Goal: Task Accomplishment & Management: Use online tool/utility

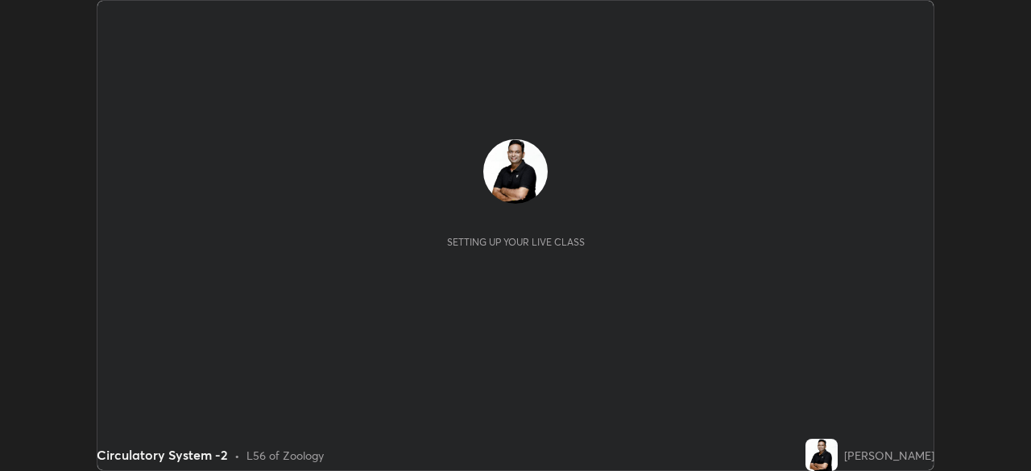
scroll to position [471, 1030]
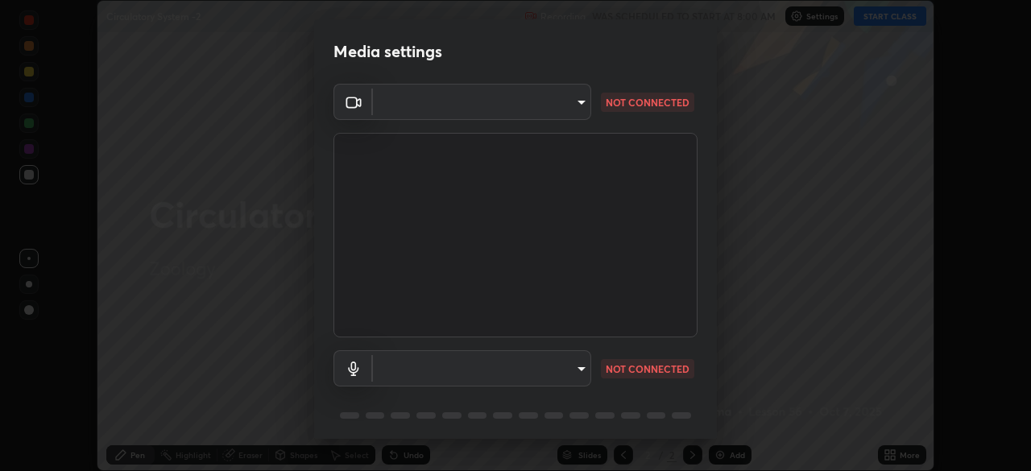
type input "ddeb460be698feac5301e169f53eca599c89e620ae617368e30cc776484c20c4"
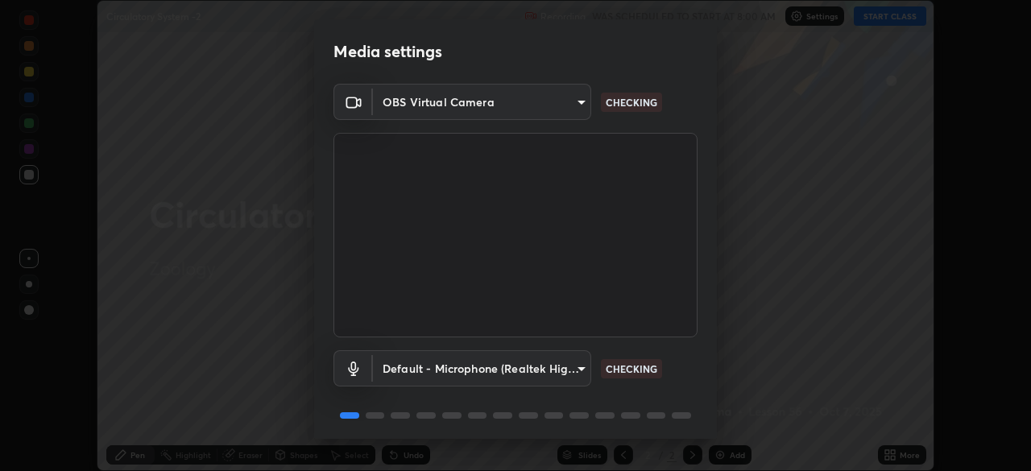
click at [577, 361] on body "Erase all Circulatory System -2 Recording WAS SCHEDULED TO START AT 8:00 AM Set…" at bounding box center [515, 235] width 1031 height 471
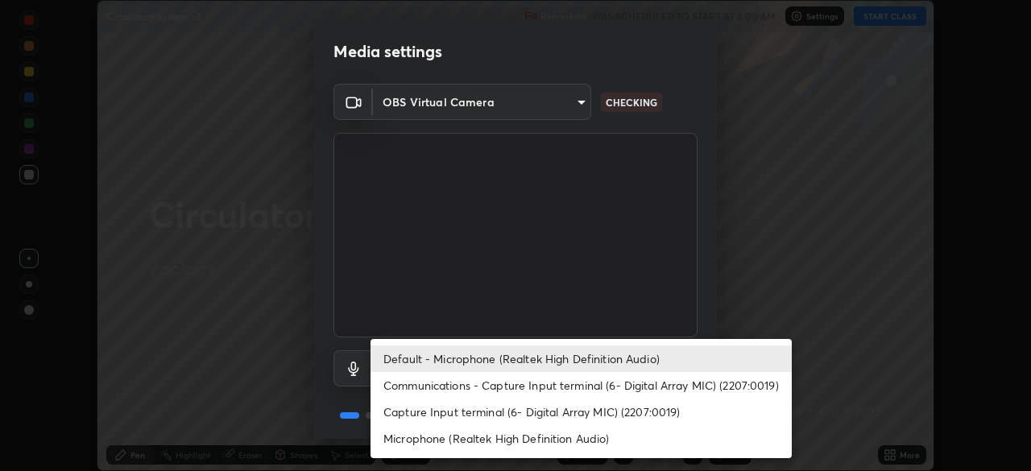
click at [557, 379] on li "Communications - Capture Input terminal (6- Digital Array MIC) (2207:0019)" at bounding box center [581, 385] width 421 height 27
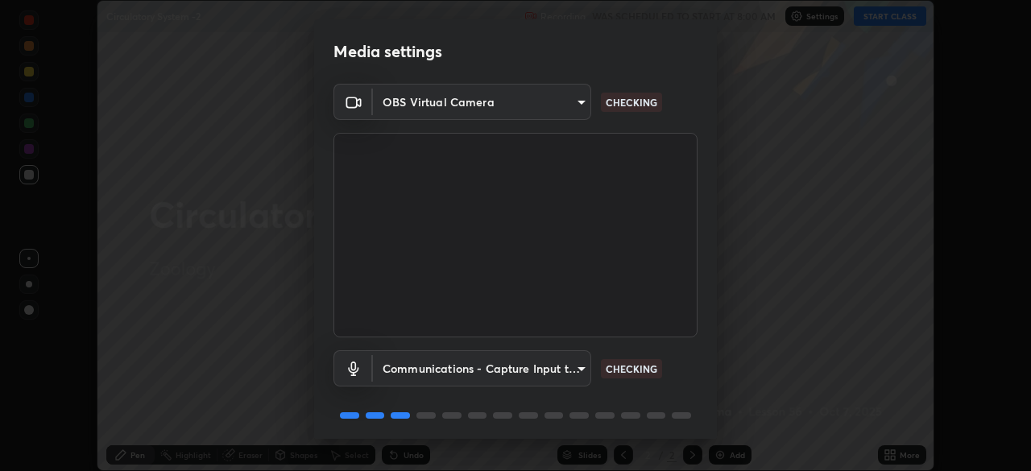
click at [563, 368] on body "Erase all Circulatory System -2 Recording WAS SCHEDULED TO START AT 8:00 AM Set…" at bounding box center [515, 235] width 1031 height 471
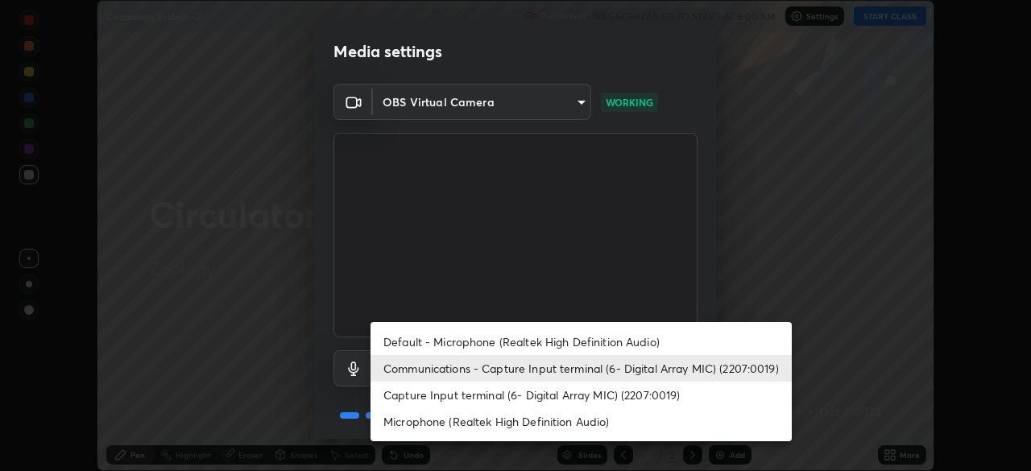
click at [549, 340] on li "Default - Microphone (Realtek High Definition Audio)" at bounding box center [581, 342] width 421 height 27
type input "default"
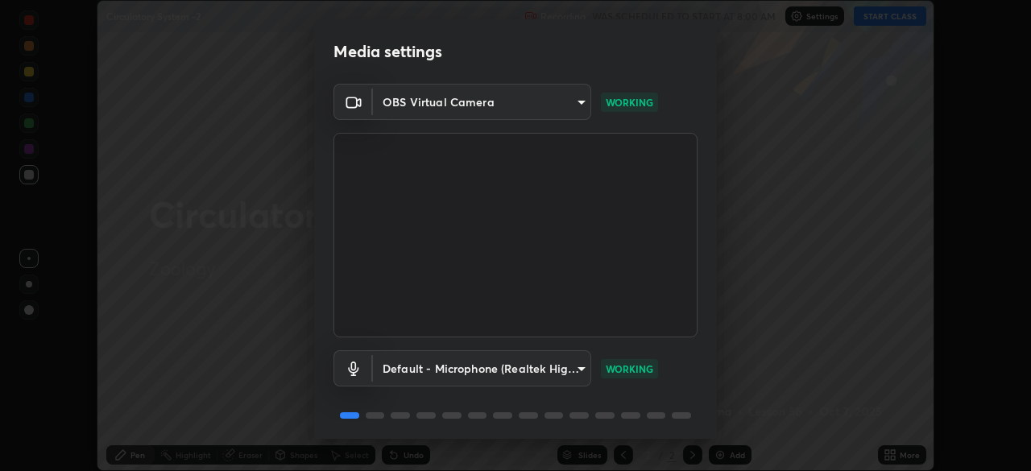
scroll to position [57, 0]
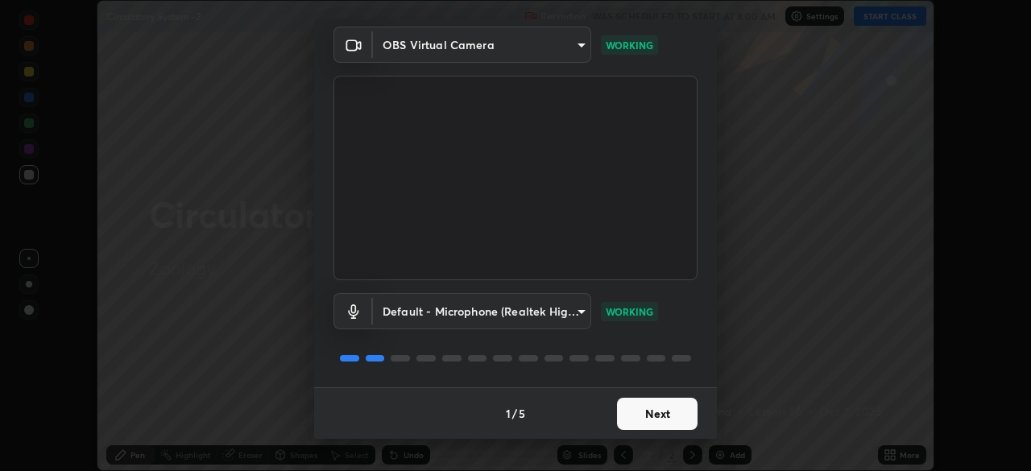
click at [665, 414] on button "Next" at bounding box center [657, 414] width 81 height 32
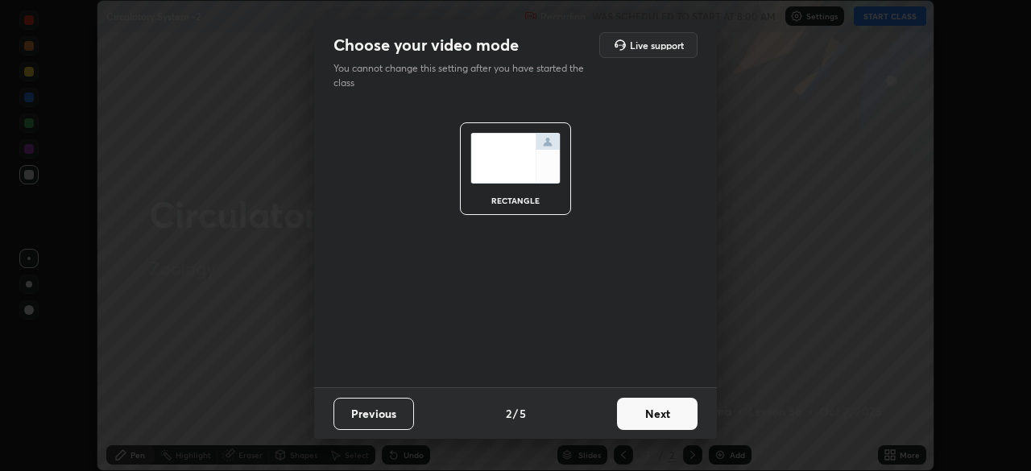
scroll to position [0, 0]
click at [670, 413] on button "Next" at bounding box center [657, 414] width 81 height 32
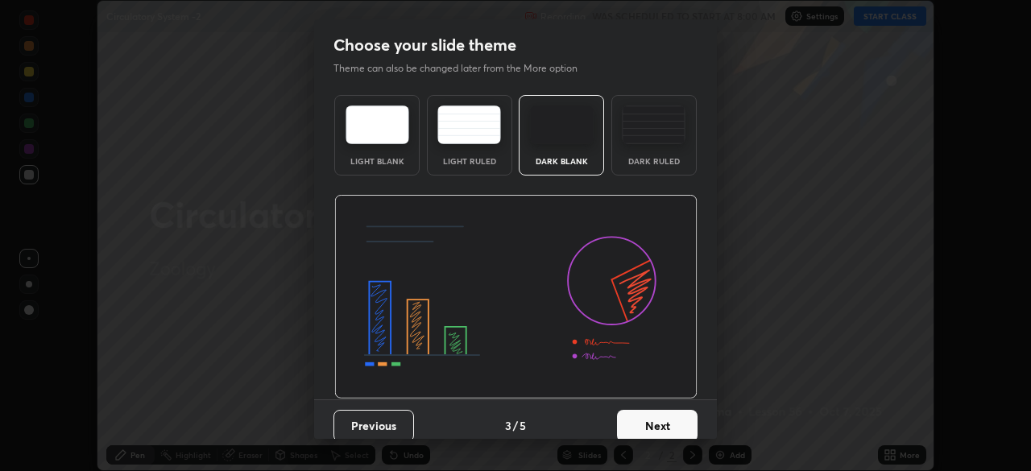
click at [674, 415] on button "Next" at bounding box center [657, 426] width 81 height 32
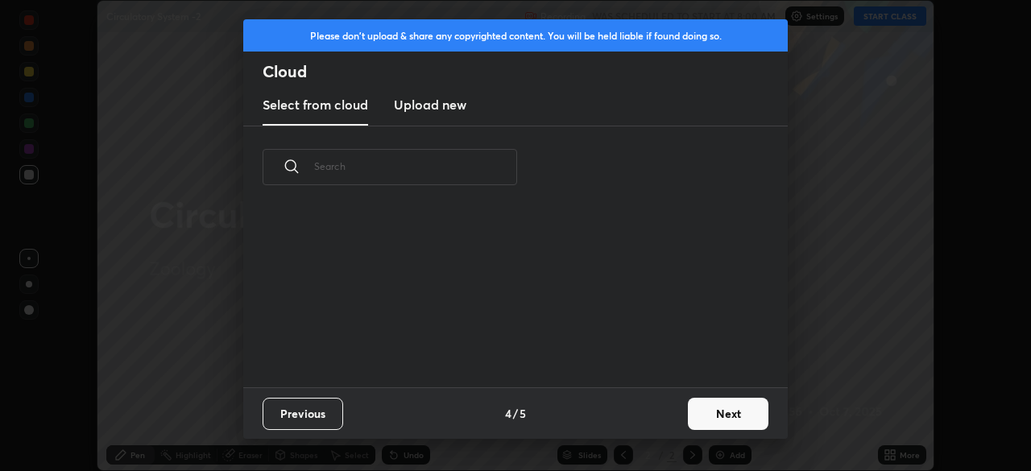
click at [703, 419] on button "Next" at bounding box center [728, 414] width 81 height 32
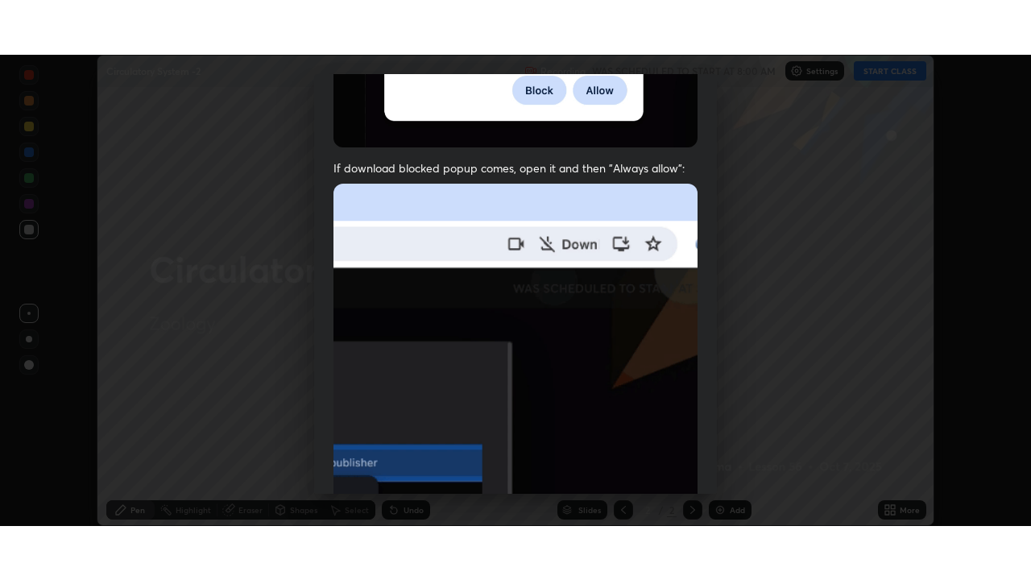
scroll to position [386, 0]
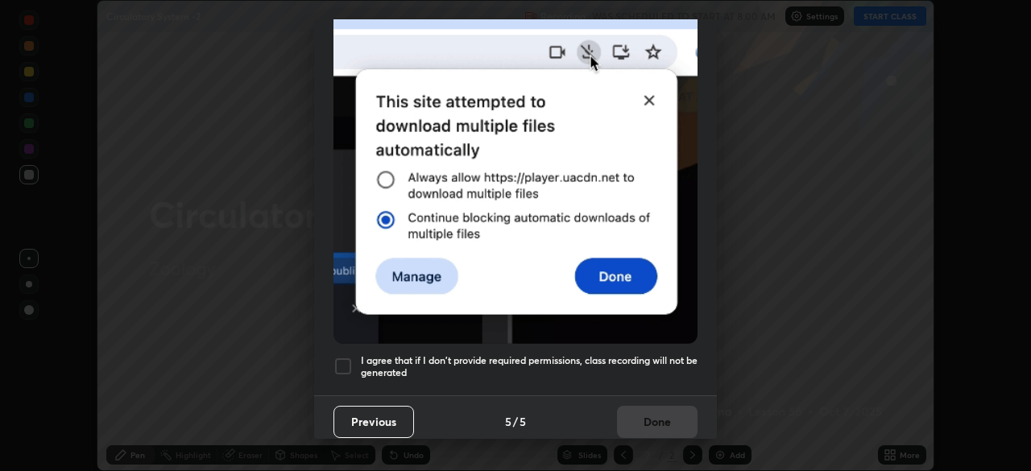
click at [349, 357] on div at bounding box center [343, 366] width 19 height 19
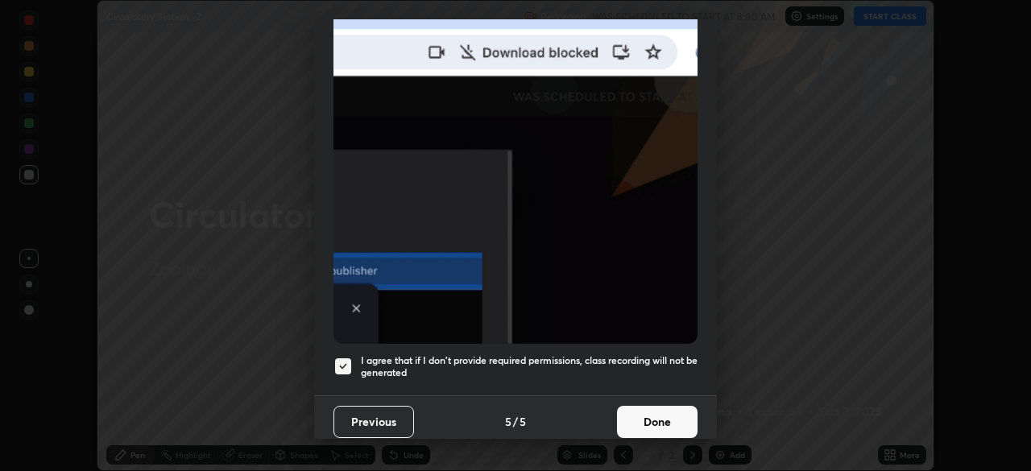
click at [662, 415] on button "Done" at bounding box center [657, 422] width 81 height 32
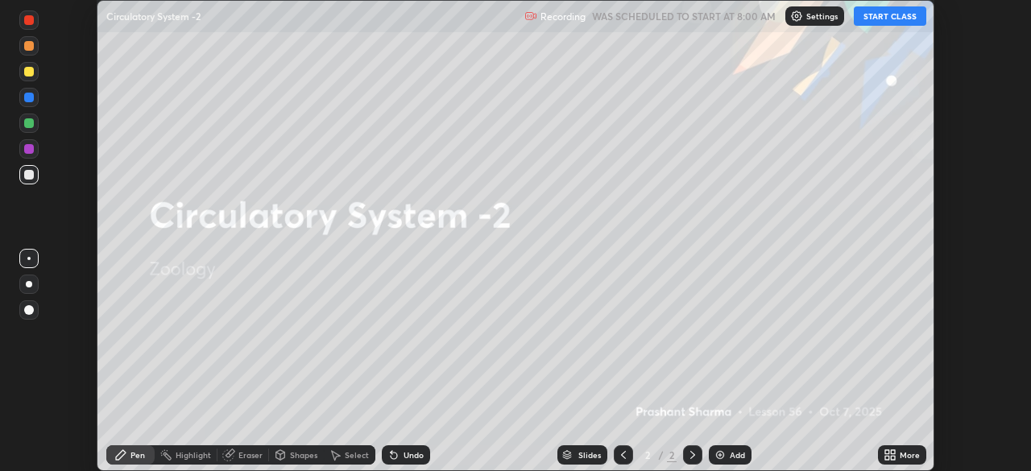
click at [893, 456] on icon at bounding box center [893, 458] width 4 height 4
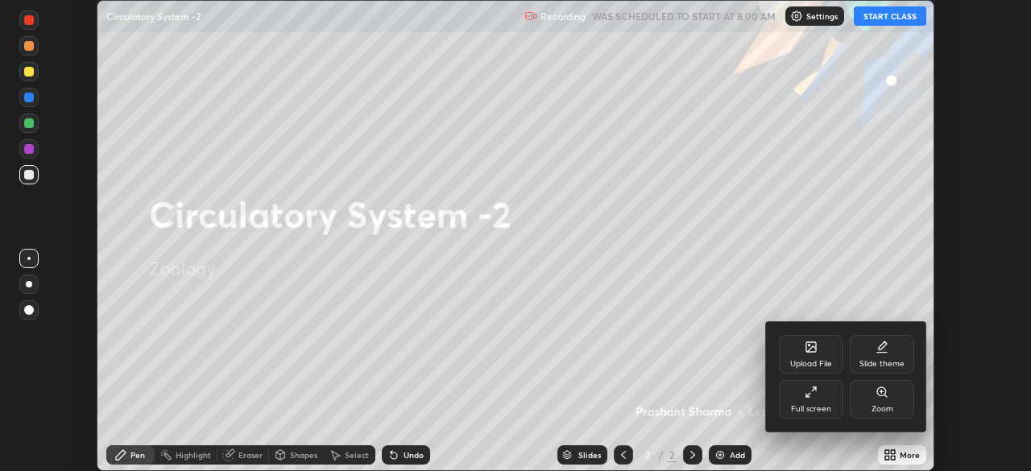
click at [882, 350] on icon at bounding box center [882, 347] width 13 height 13
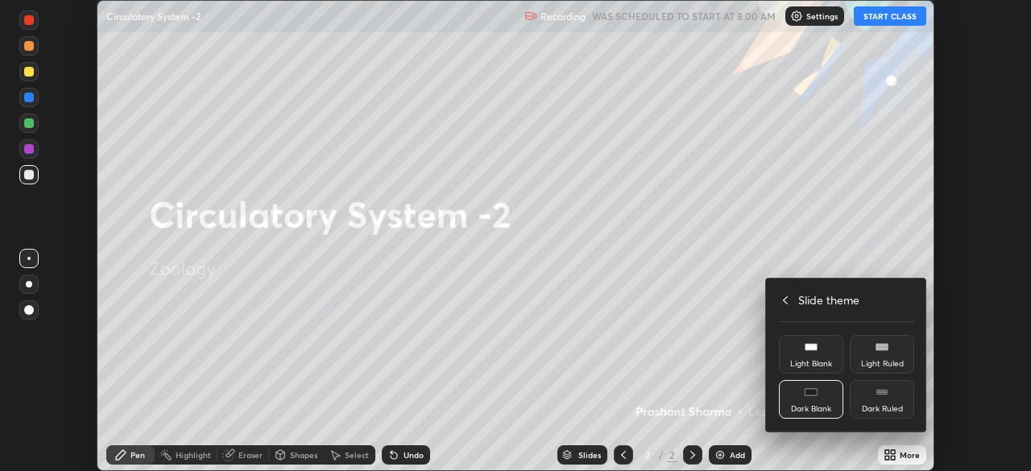
click at [786, 300] on icon at bounding box center [785, 300] width 13 height 13
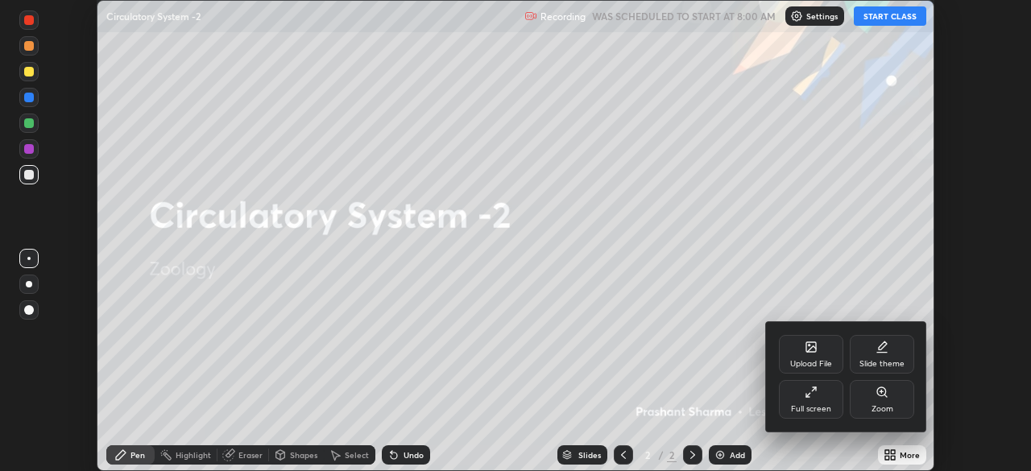
click at [818, 395] on div "Full screen" at bounding box center [811, 399] width 64 height 39
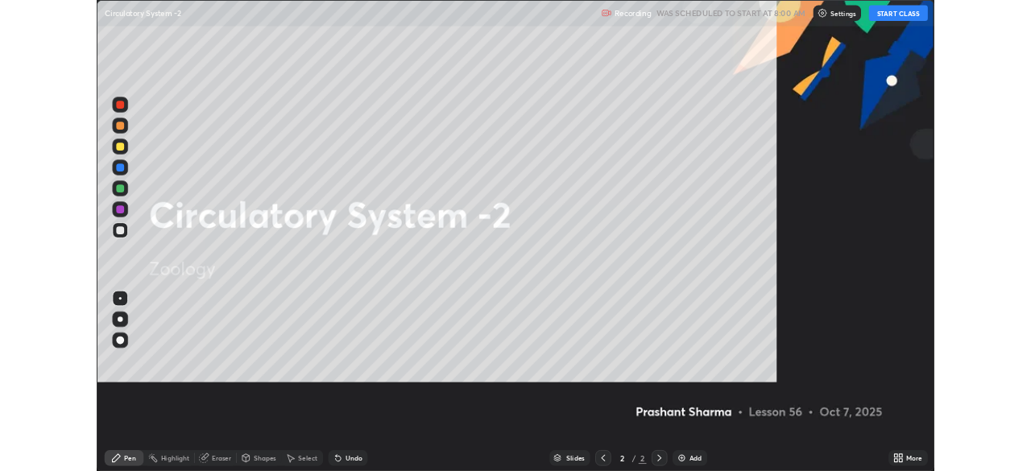
scroll to position [580, 1031]
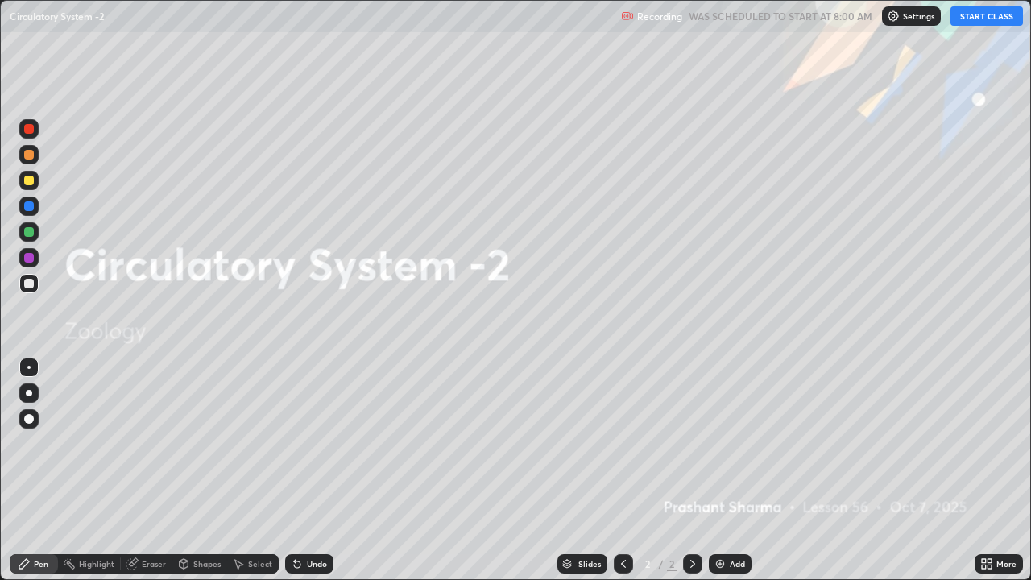
click at [738, 470] on div "Add" at bounding box center [730, 563] width 43 height 19
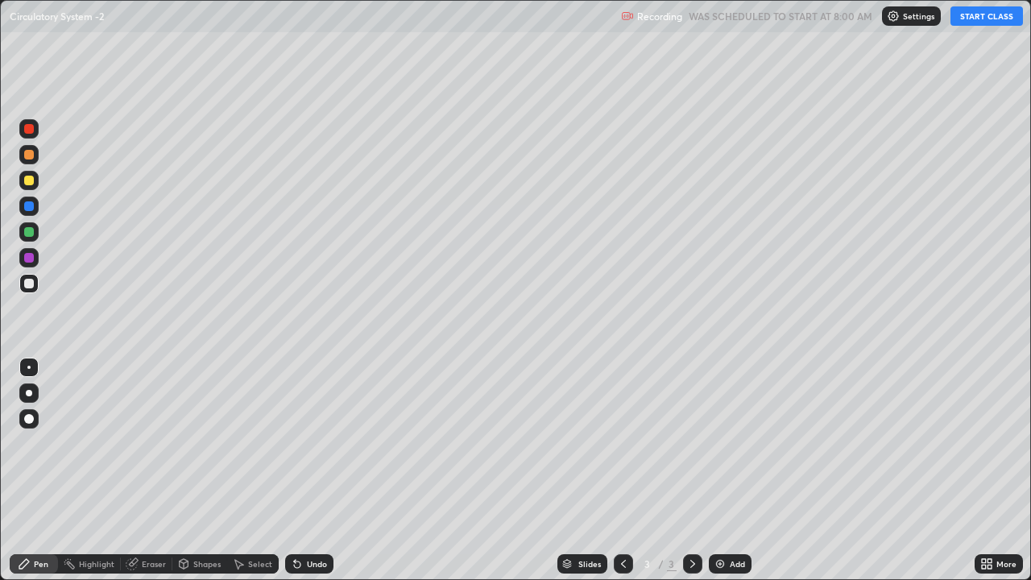
click at [989, 19] on button "START CLASS" at bounding box center [987, 15] width 73 height 19
click at [31, 180] on div at bounding box center [29, 181] width 10 height 10
click at [29, 283] on div at bounding box center [29, 284] width 10 height 10
click at [312, 470] on div "Undo" at bounding box center [309, 563] width 48 height 19
click at [308, 470] on div "Undo" at bounding box center [309, 563] width 48 height 19
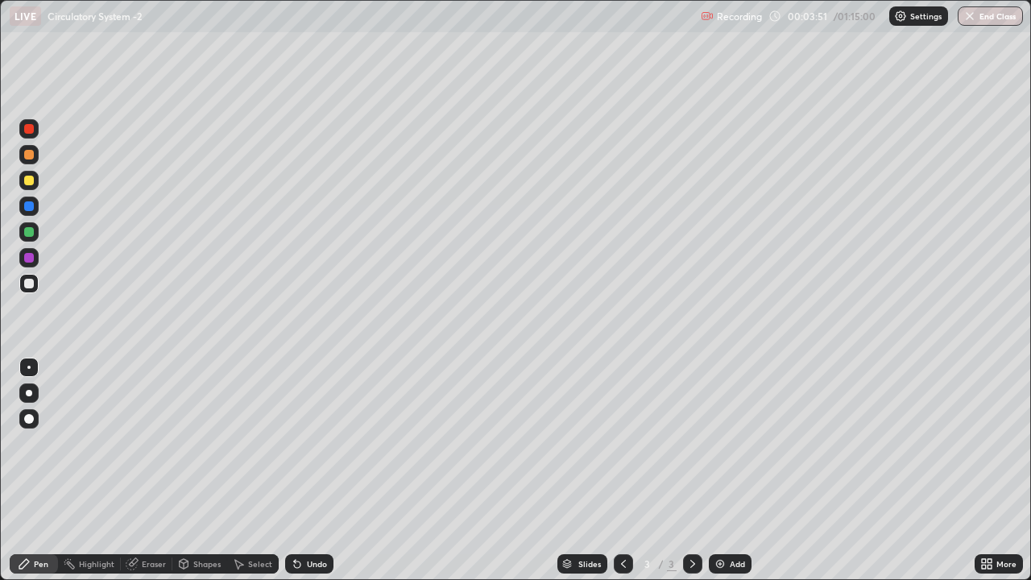
click at [305, 470] on div "Undo" at bounding box center [309, 563] width 48 height 19
click at [315, 470] on div "Undo" at bounding box center [317, 564] width 20 height 8
click at [316, 470] on div "Undo" at bounding box center [317, 564] width 20 height 8
click at [253, 470] on div "Select" at bounding box center [260, 564] width 24 height 8
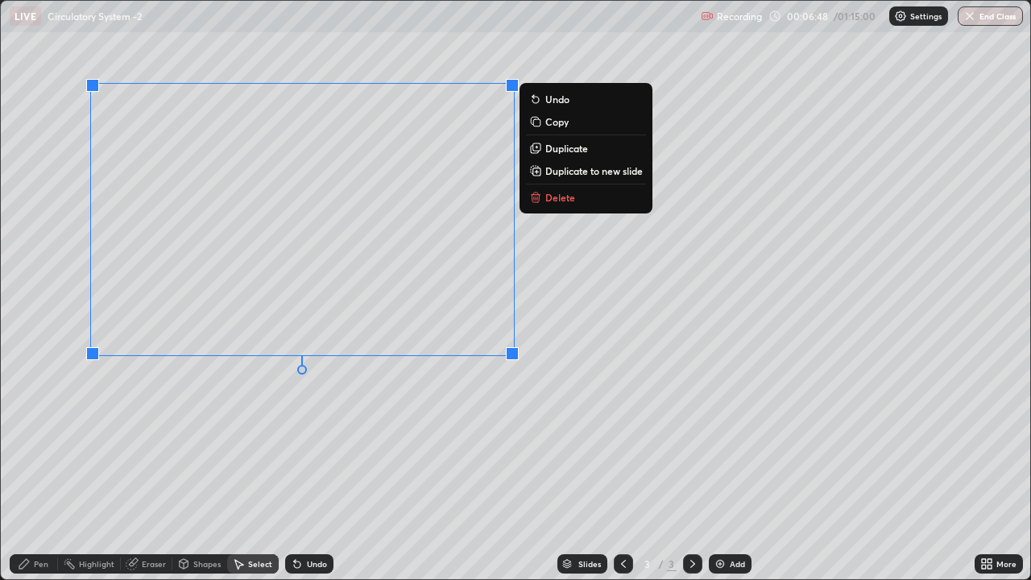
click at [102, 426] on div "0 ° Undo Copy Duplicate Duplicate to new slide Delete" at bounding box center [516, 290] width 1030 height 578
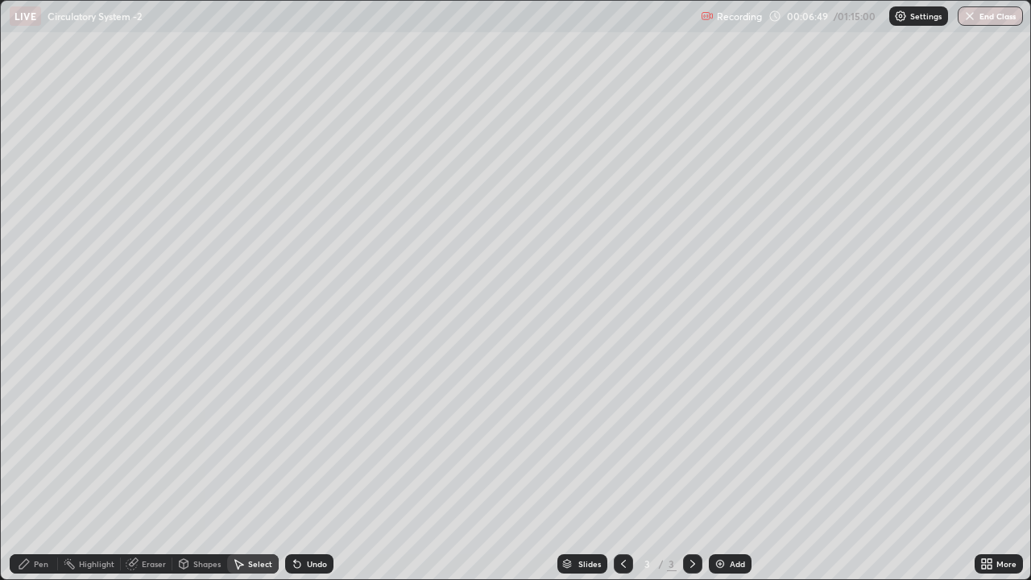
click at [36, 470] on div "Pen" at bounding box center [41, 564] width 15 height 8
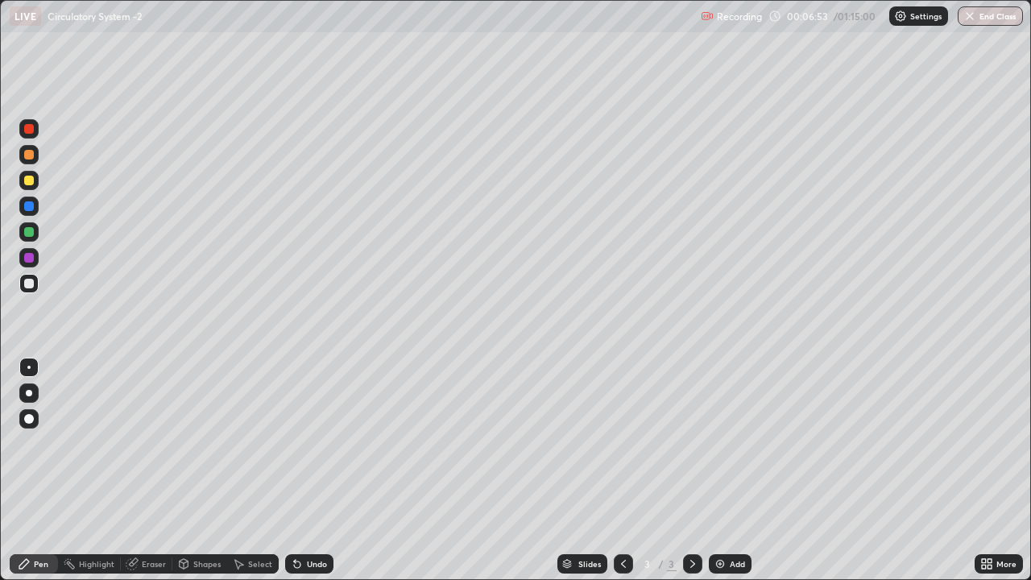
click at [146, 470] on div "Eraser" at bounding box center [154, 564] width 24 height 8
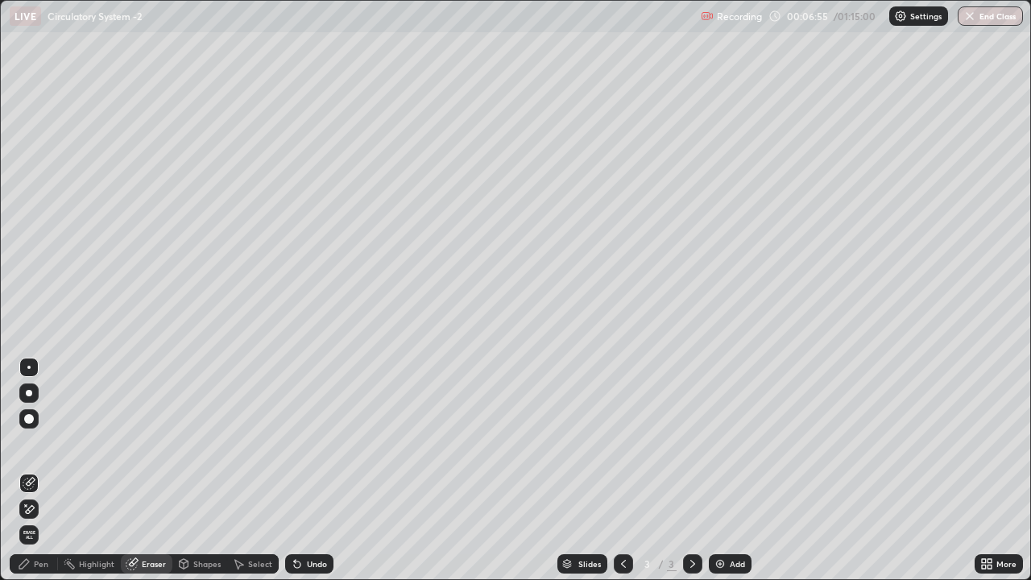
click at [41, 470] on div "Pen" at bounding box center [41, 564] width 15 height 8
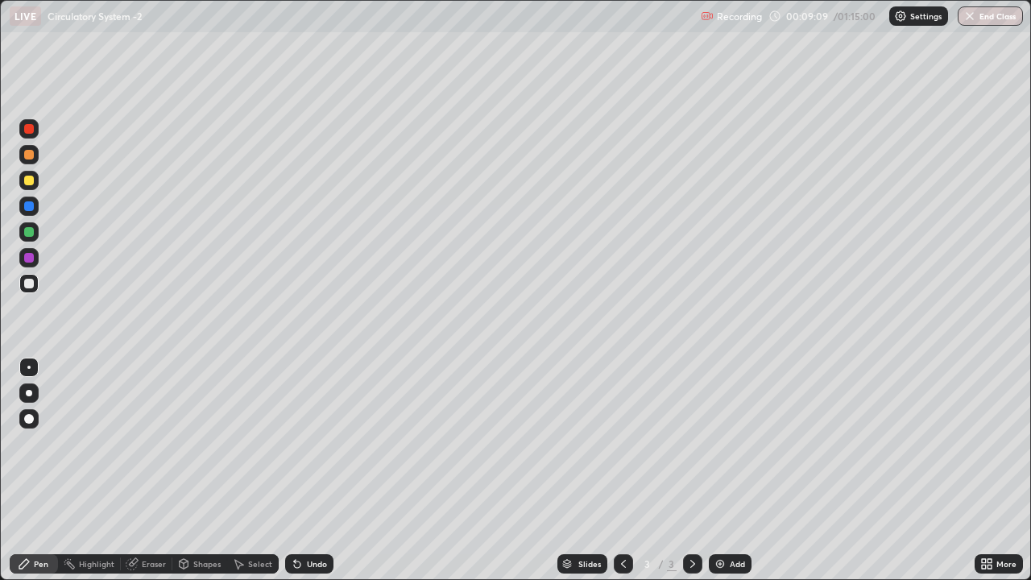
click at [309, 470] on div "Undo" at bounding box center [317, 564] width 20 height 8
click at [734, 470] on div "Add" at bounding box center [730, 563] width 43 height 19
click at [29, 283] on div at bounding box center [29, 284] width 10 height 10
click at [303, 470] on div "Undo" at bounding box center [309, 563] width 48 height 19
click at [312, 470] on div "Undo" at bounding box center [317, 564] width 20 height 8
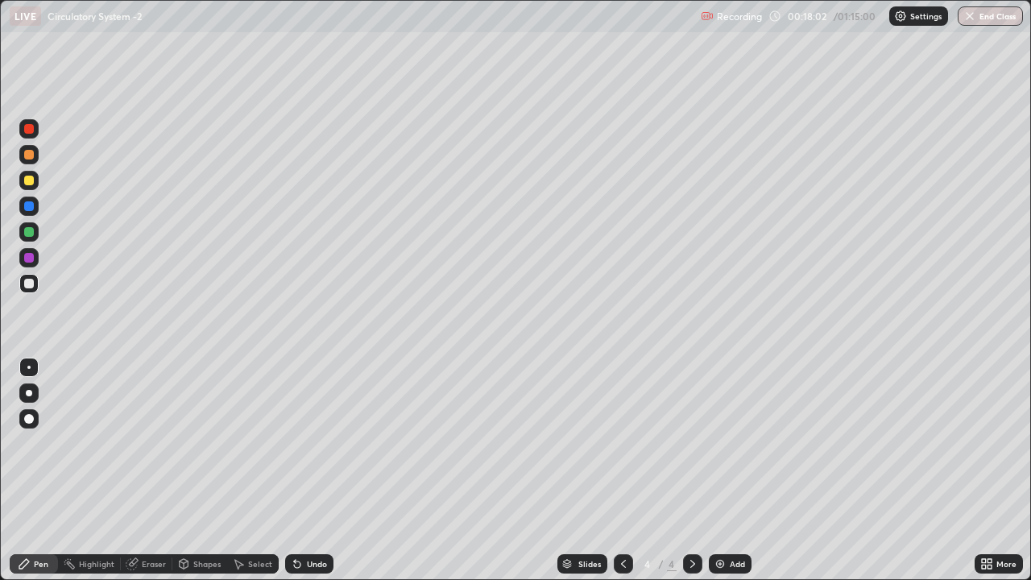
click at [148, 470] on div "Eraser" at bounding box center [154, 564] width 24 height 8
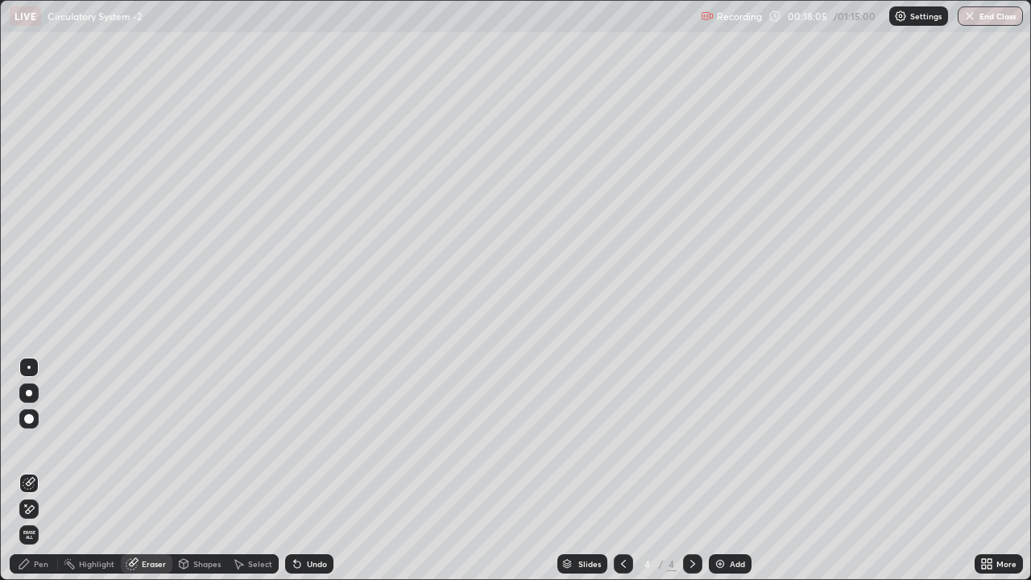
click at [42, 470] on div "Pen" at bounding box center [41, 564] width 15 height 8
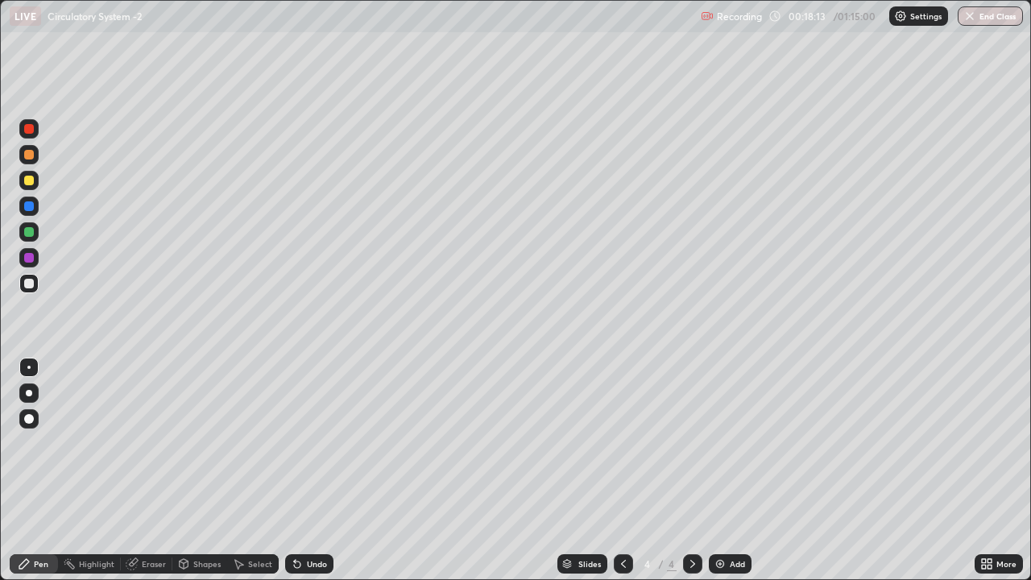
click at [315, 470] on div "Undo" at bounding box center [309, 563] width 48 height 19
click at [313, 470] on div "Undo" at bounding box center [309, 563] width 48 height 19
click at [308, 470] on div "Undo" at bounding box center [309, 563] width 48 height 19
click at [311, 470] on div "Undo" at bounding box center [309, 563] width 48 height 19
click at [258, 470] on div "Select" at bounding box center [253, 563] width 52 height 19
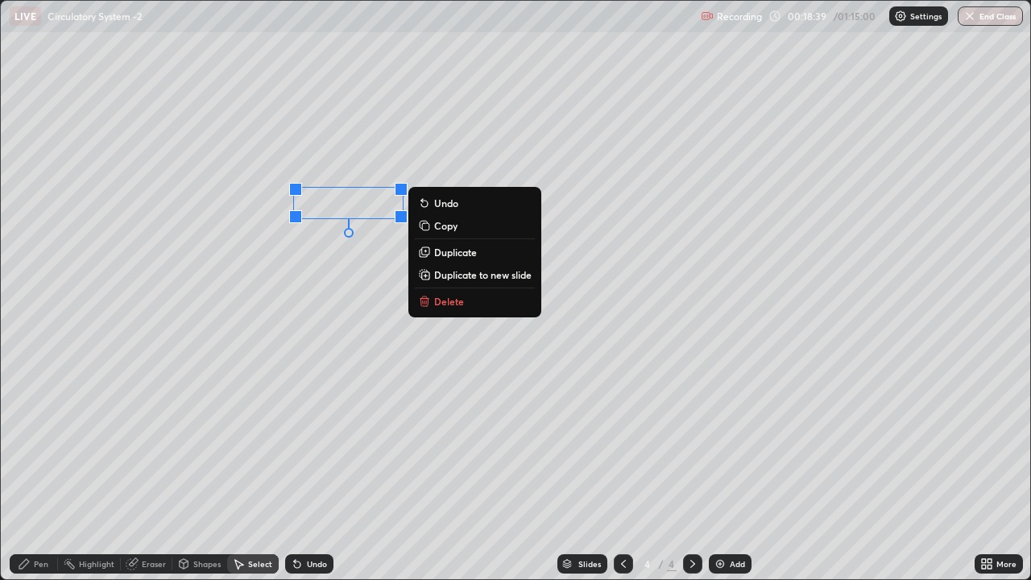
click at [449, 228] on p "Copy" at bounding box center [445, 225] width 23 height 13
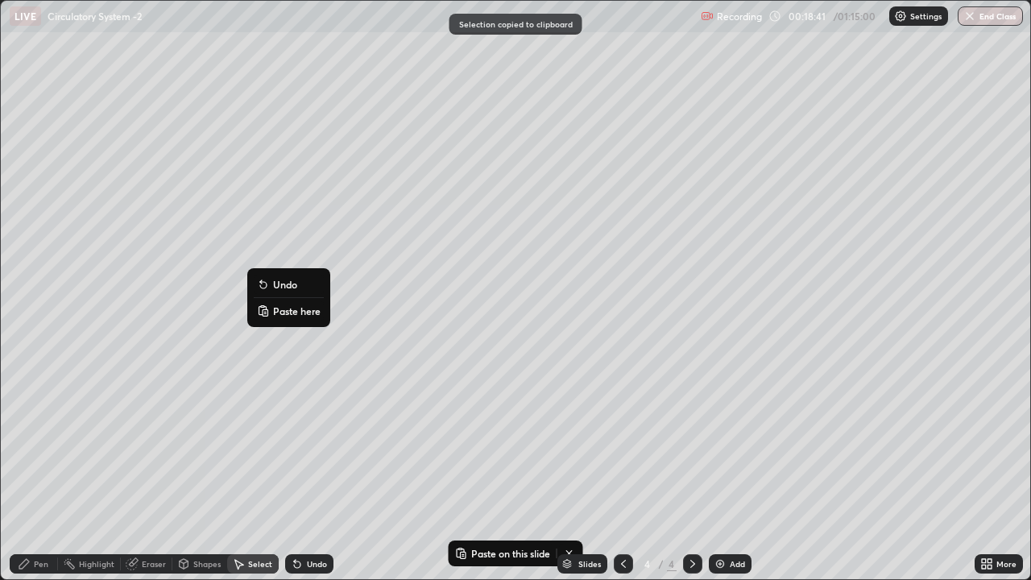
click at [293, 312] on p "Paste here" at bounding box center [297, 311] width 48 height 13
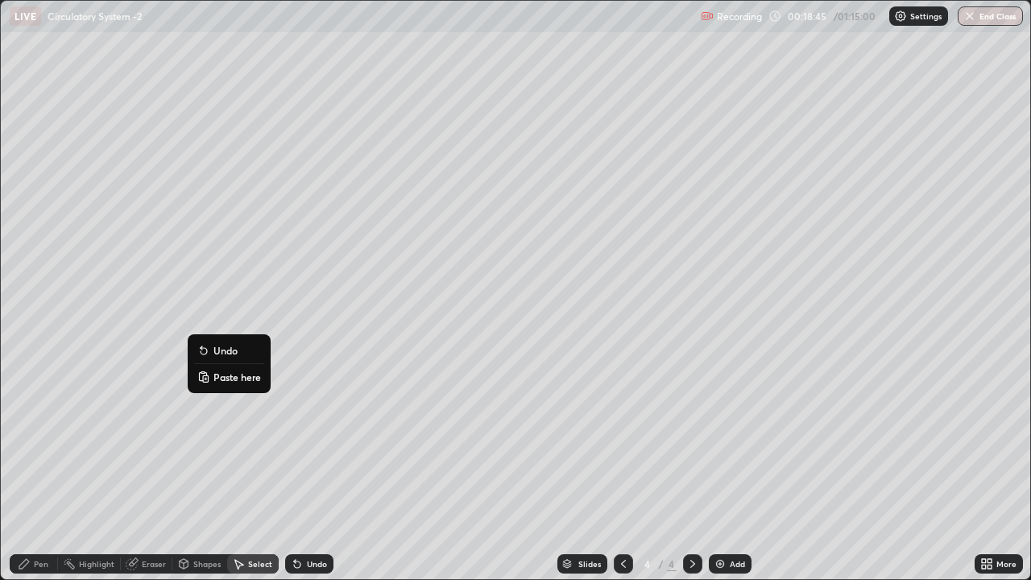
click at [221, 380] on p "Paste here" at bounding box center [237, 377] width 48 height 13
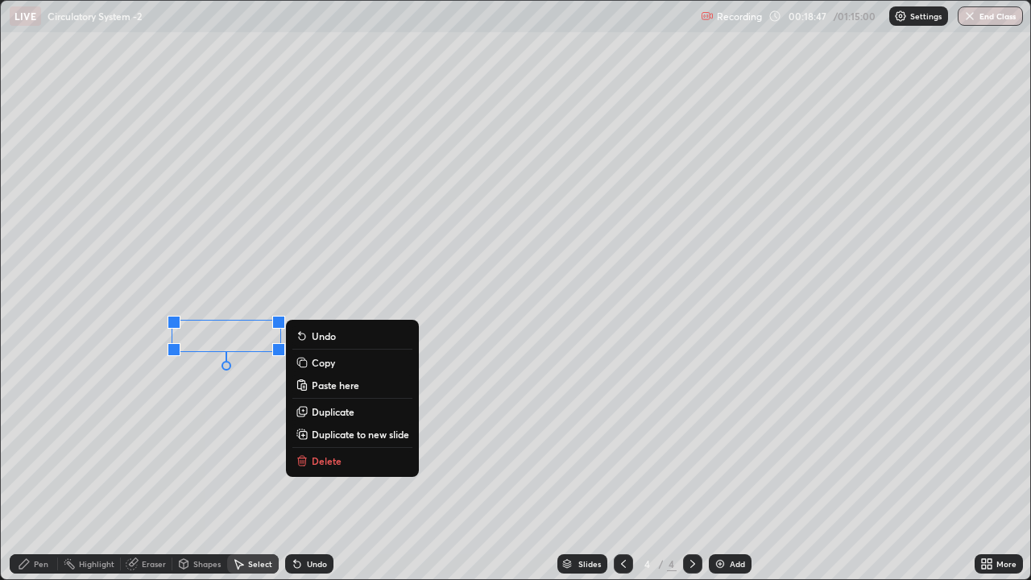
click at [158, 391] on div "0 ° Undo Copy Paste here Duplicate Duplicate to new slide Delete" at bounding box center [516, 290] width 1030 height 578
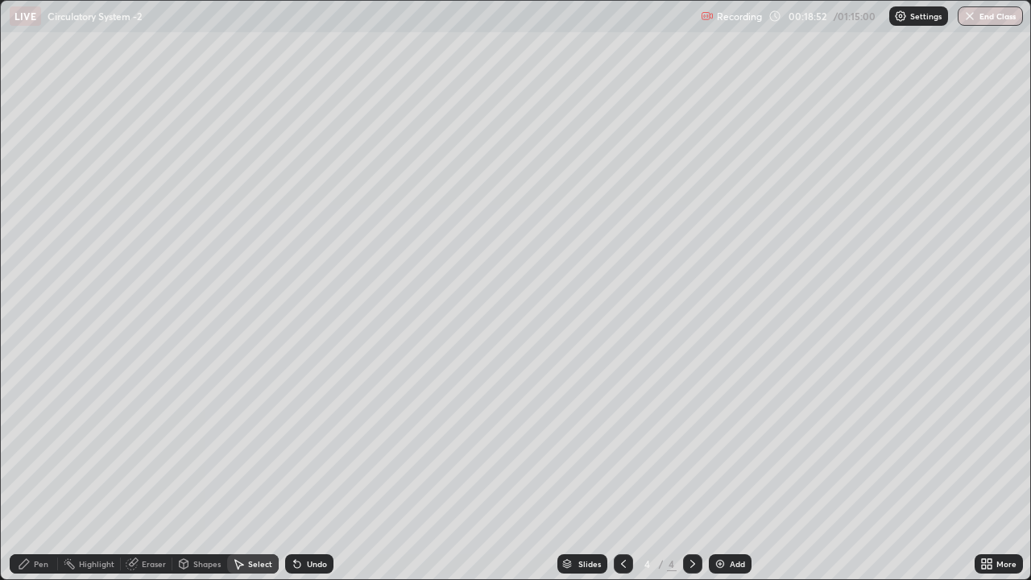
click at [44, 470] on div "Pen" at bounding box center [41, 564] width 15 height 8
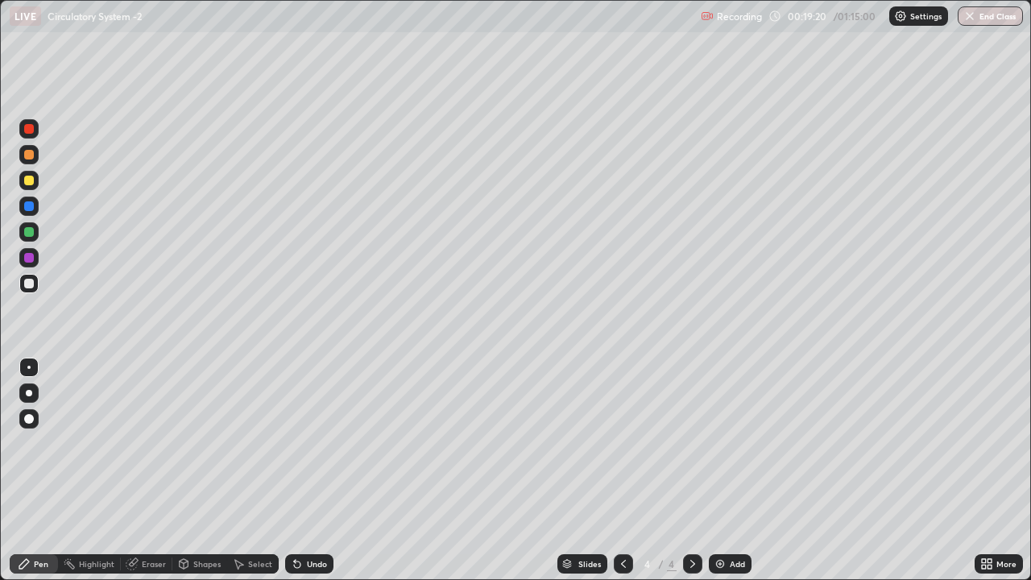
click at [24, 156] on div at bounding box center [29, 155] width 10 height 10
click at [255, 470] on div "Select" at bounding box center [260, 564] width 24 height 8
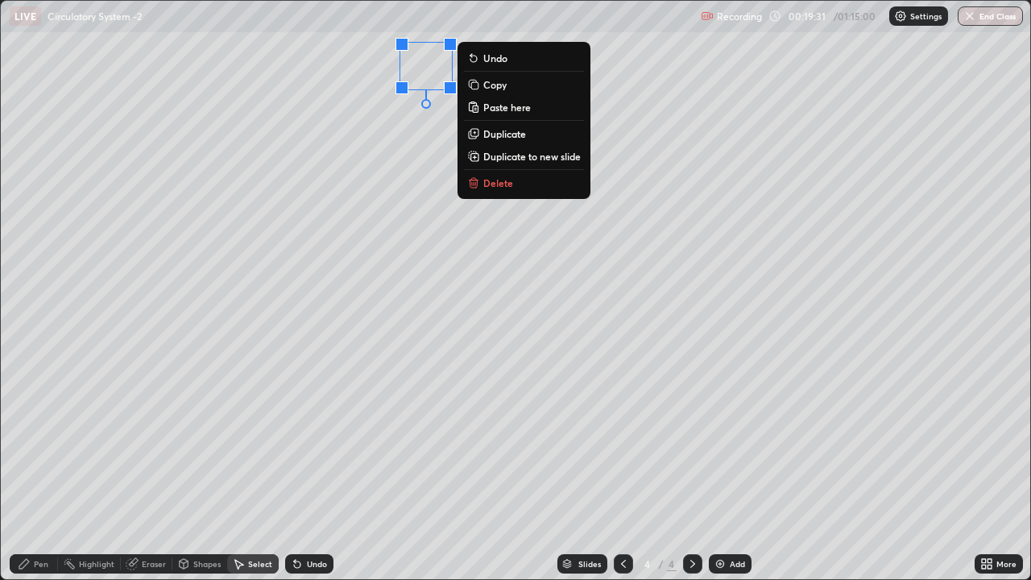
click at [398, 342] on div "0 ° Undo Copy Paste here Duplicate Duplicate to new slide Delete" at bounding box center [516, 290] width 1030 height 578
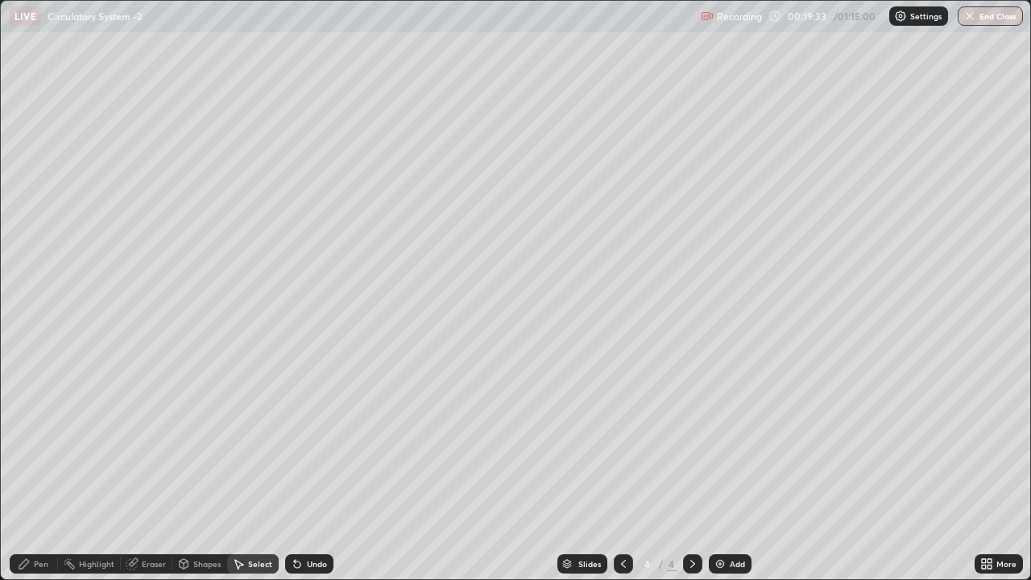
click at [27, 470] on icon at bounding box center [24, 564] width 10 height 10
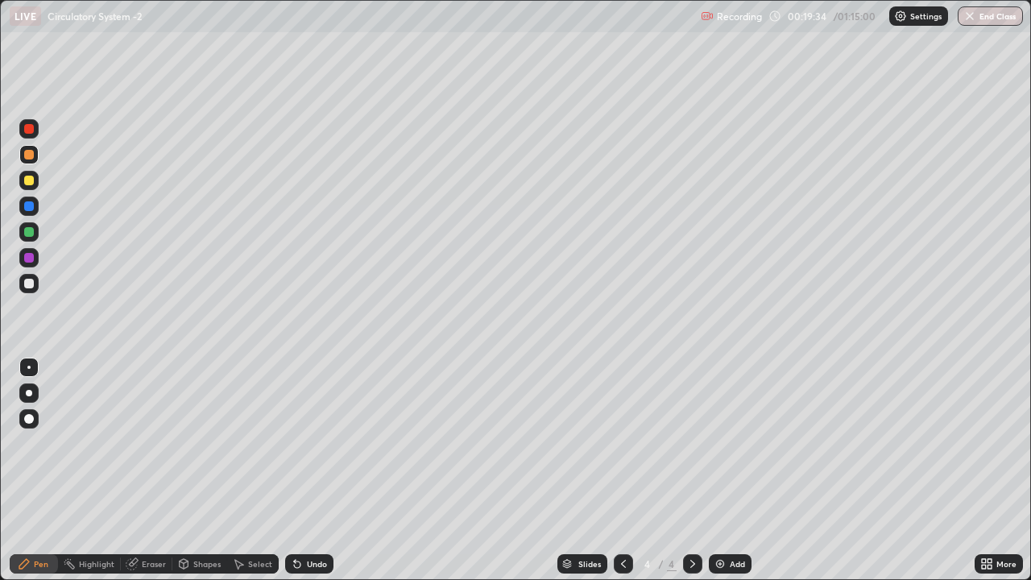
click at [30, 129] on div at bounding box center [29, 129] width 10 height 10
click at [31, 419] on div at bounding box center [29, 419] width 10 height 10
click at [29, 367] on div at bounding box center [28, 367] width 3 height 3
click at [27, 179] on div at bounding box center [29, 181] width 10 height 10
click at [309, 470] on div "Undo" at bounding box center [317, 564] width 20 height 8
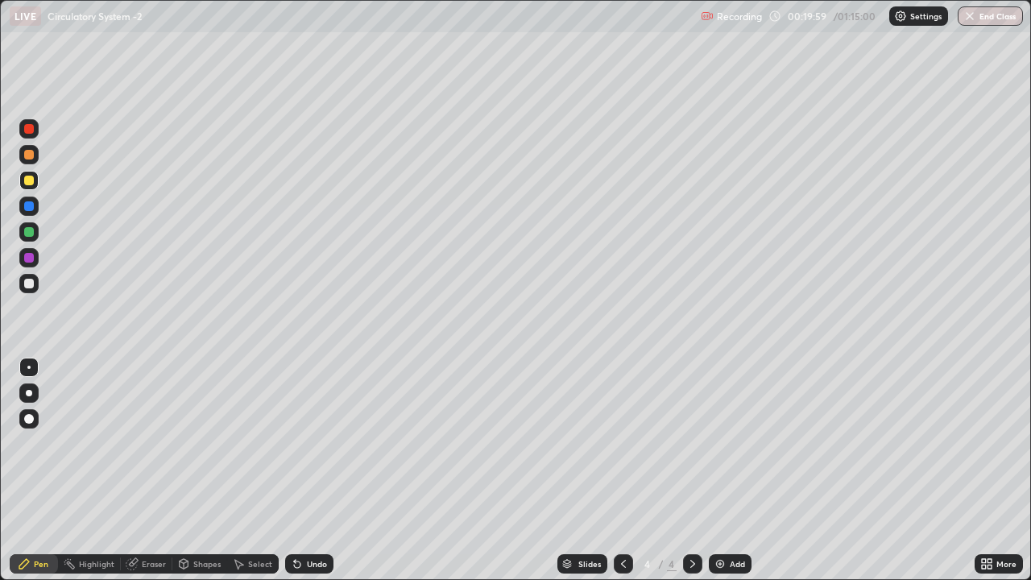
click at [311, 470] on div "Undo" at bounding box center [317, 564] width 20 height 8
click at [313, 470] on div "Undo" at bounding box center [317, 564] width 20 height 8
click at [27, 283] on div at bounding box center [29, 284] width 10 height 10
click at [312, 470] on div "Undo" at bounding box center [317, 564] width 20 height 8
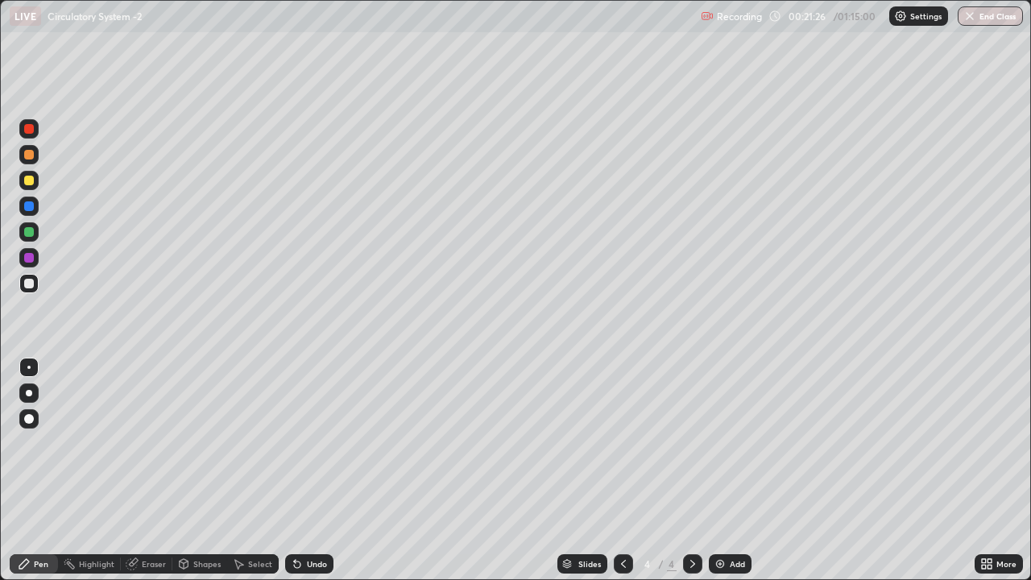
click at [316, 470] on div "Undo" at bounding box center [309, 563] width 48 height 19
click at [313, 470] on div "Undo" at bounding box center [317, 564] width 20 height 8
click at [311, 470] on div "Undo" at bounding box center [309, 563] width 48 height 19
click at [159, 470] on div "Eraser" at bounding box center [154, 564] width 24 height 8
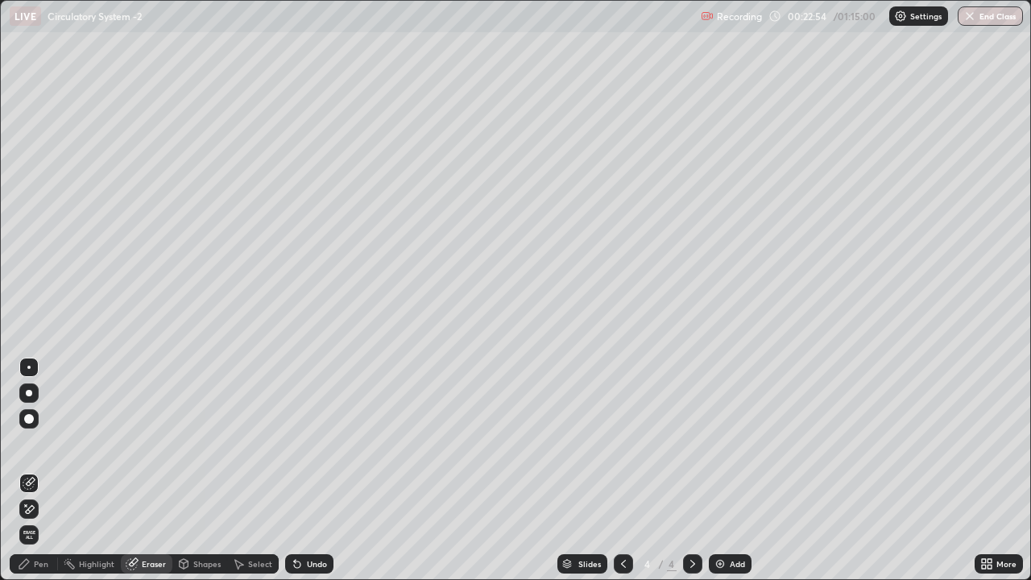
click at [44, 470] on div "Pen" at bounding box center [41, 564] width 15 height 8
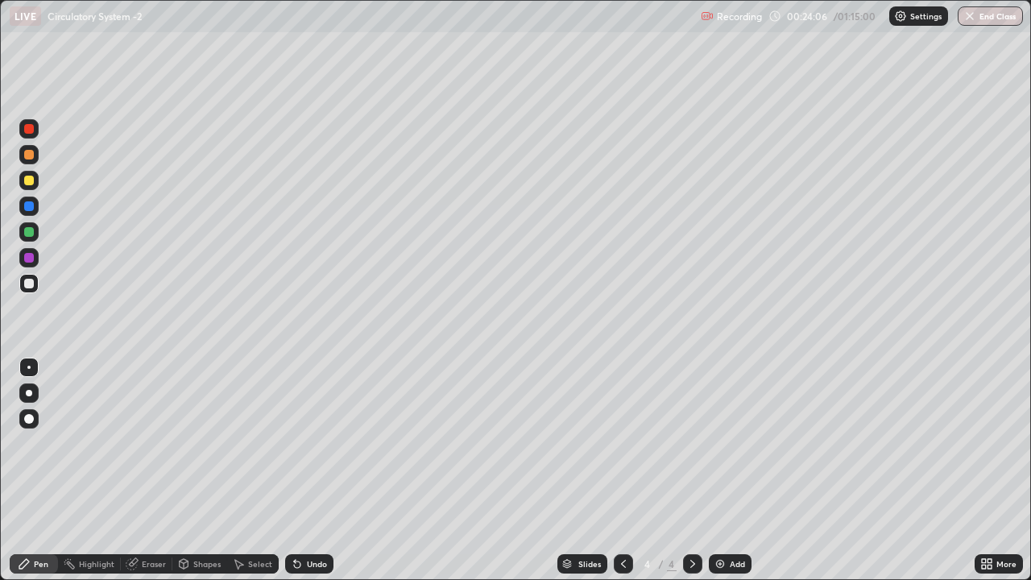
click at [27, 180] on div at bounding box center [29, 181] width 10 height 10
click at [312, 470] on div "Undo" at bounding box center [317, 564] width 20 height 8
click at [310, 470] on div "Undo" at bounding box center [317, 564] width 20 height 8
click at [307, 470] on div "Undo" at bounding box center [317, 564] width 20 height 8
click at [726, 470] on div "Add" at bounding box center [730, 563] width 43 height 19
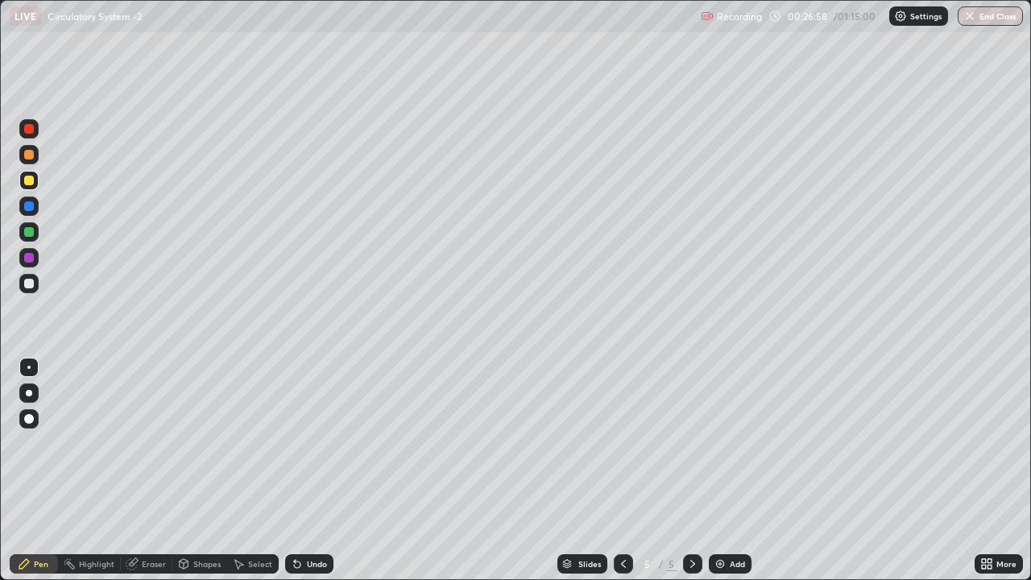
click at [982, 470] on icon at bounding box center [984, 561] width 4 height 4
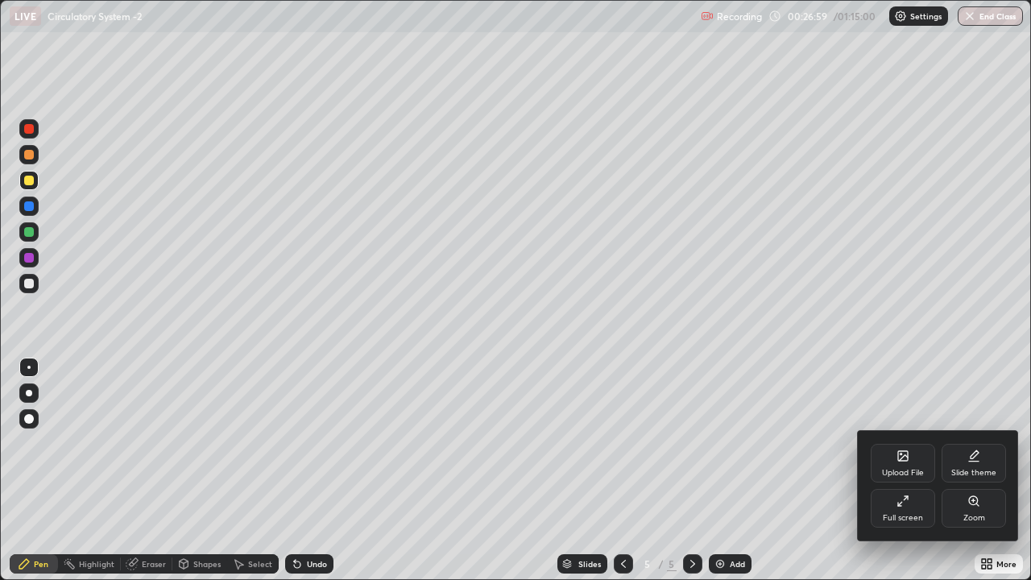
click at [922, 470] on div "Full screen" at bounding box center [903, 518] width 40 height 8
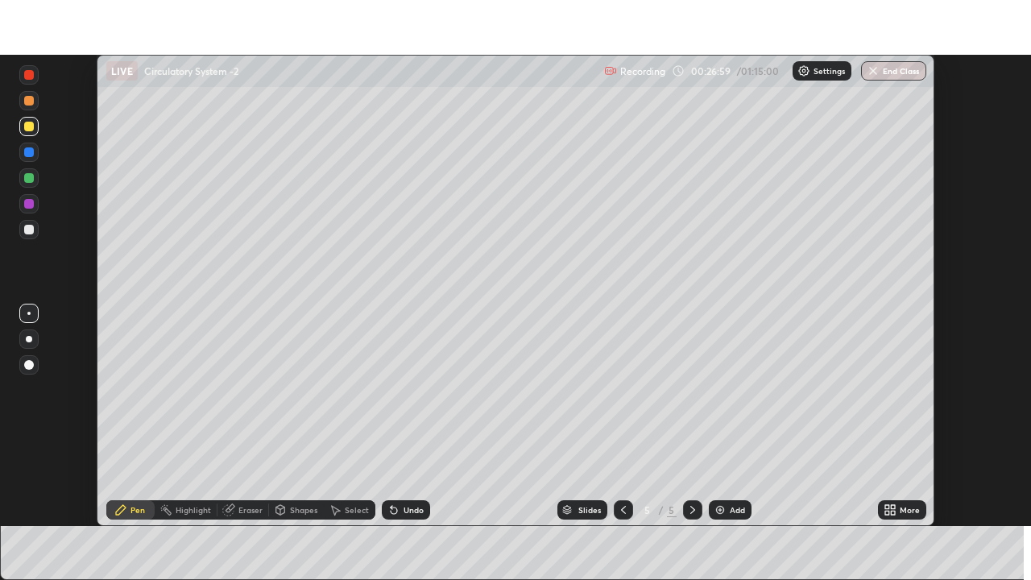
scroll to position [80086, 79526]
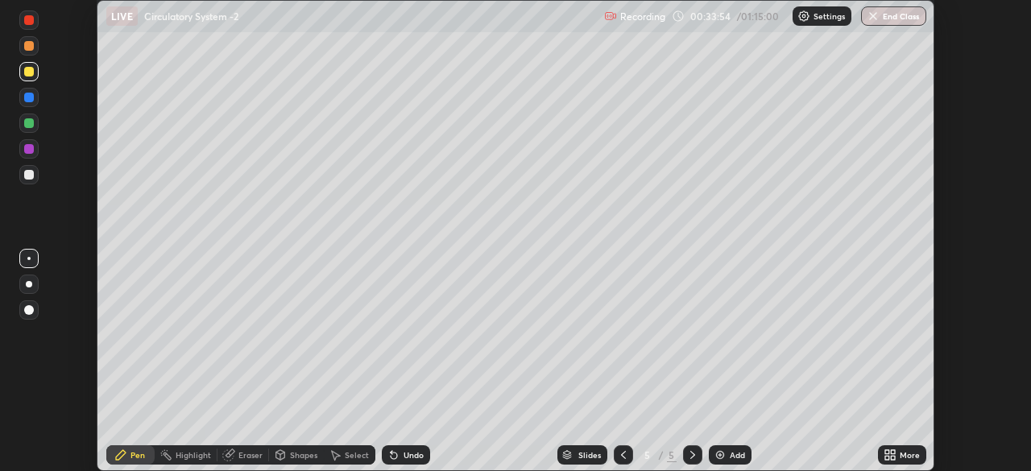
click at [888, 450] on icon at bounding box center [890, 455] width 13 height 13
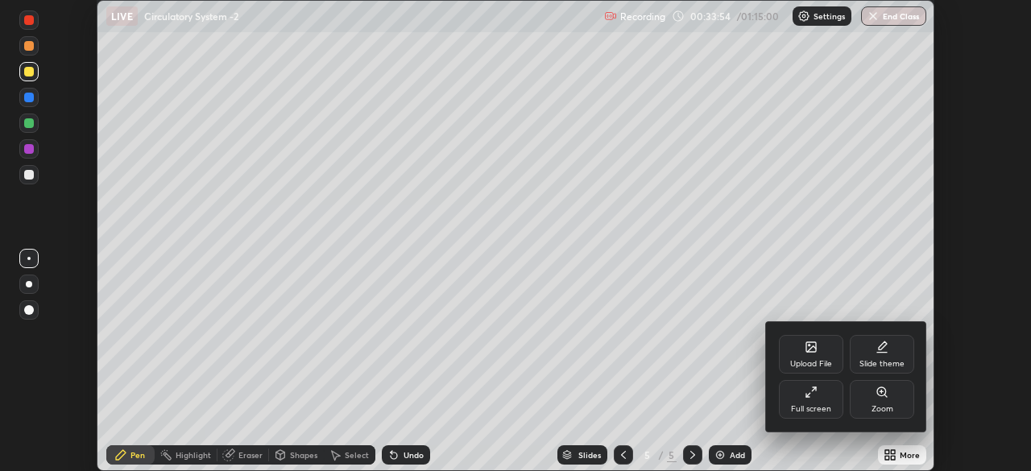
click at [814, 393] on icon at bounding box center [811, 392] width 13 height 13
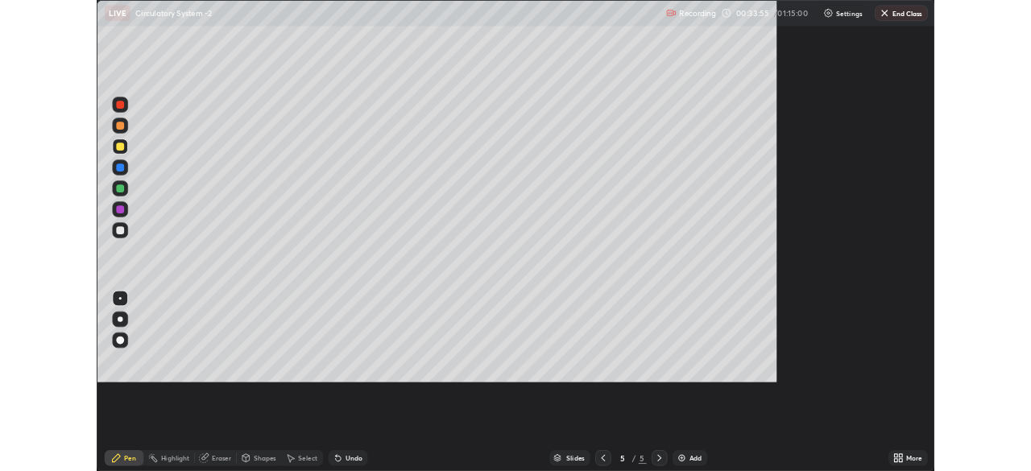
scroll to position [580, 1031]
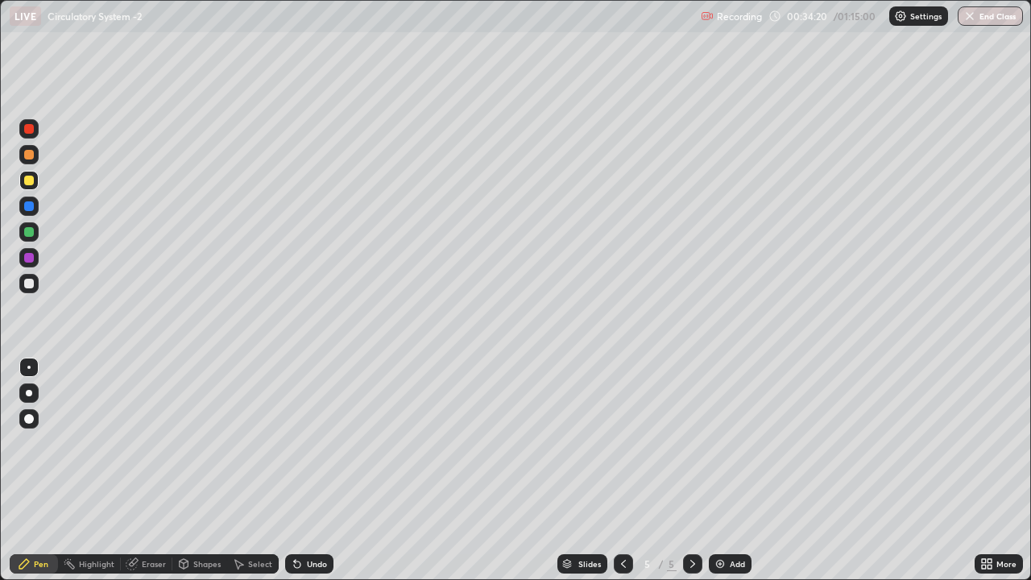
click at [31, 156] on div at bounding box center [29, 155] width 10 height 10
click at [27, 155] on div at bounding box center [29, 155] width 10 height 10
click at [29, 181] on div at bounding box center [29, 181] width 10 height 10
click at [27, 233] on div at bounding box center [29, 232] width 10 height 10
click at [27, 284] on div at bounding box center [29, 284] width 10 height 10
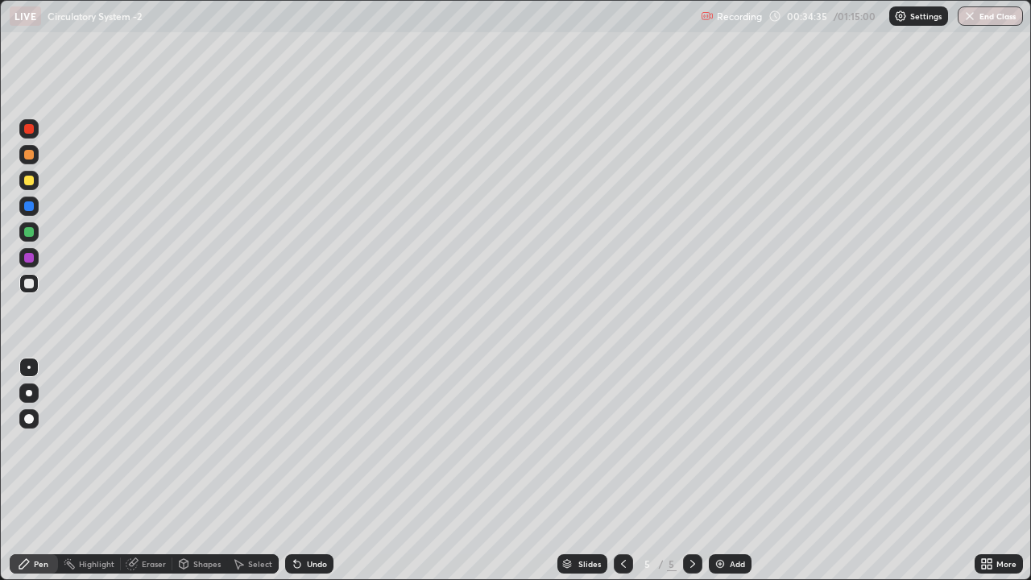
click at [28, 180] on div at bounding box center [29, 181] width 10 height 10
click at [265, 470] on div "Select" at bounding box center [260, 564] width 24 height 8
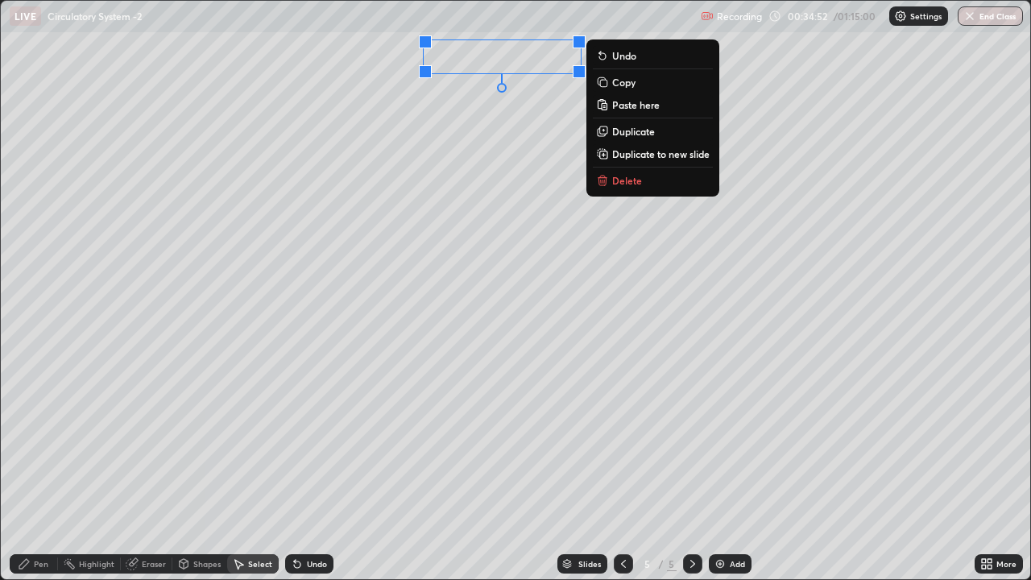
click at [624, 87] on p "Copy" at bounding box center [623, 82] width 23 height 13
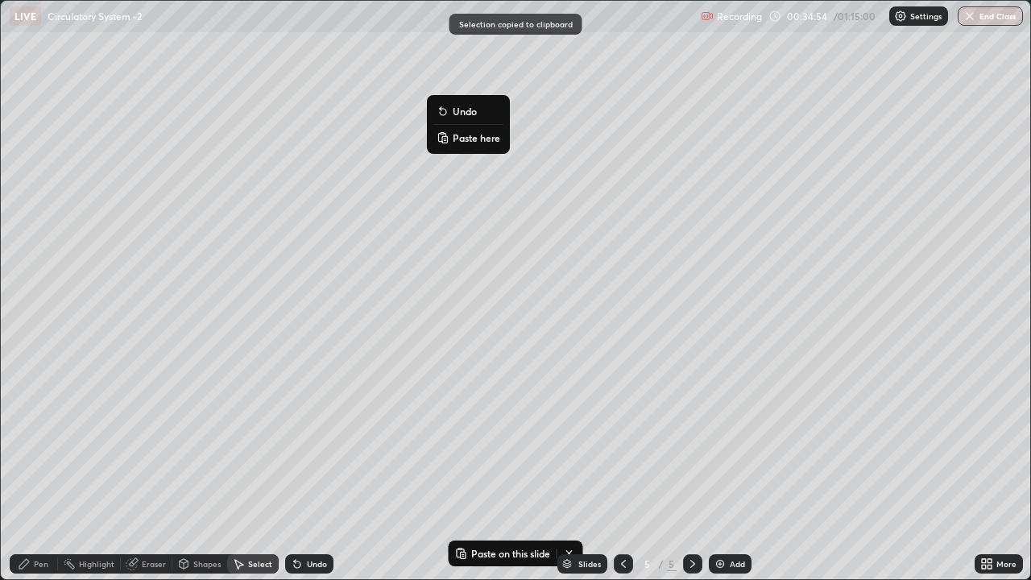
click at [470, 144] on button "Paste here" at bounding box center [468, 137] width 70 height 19
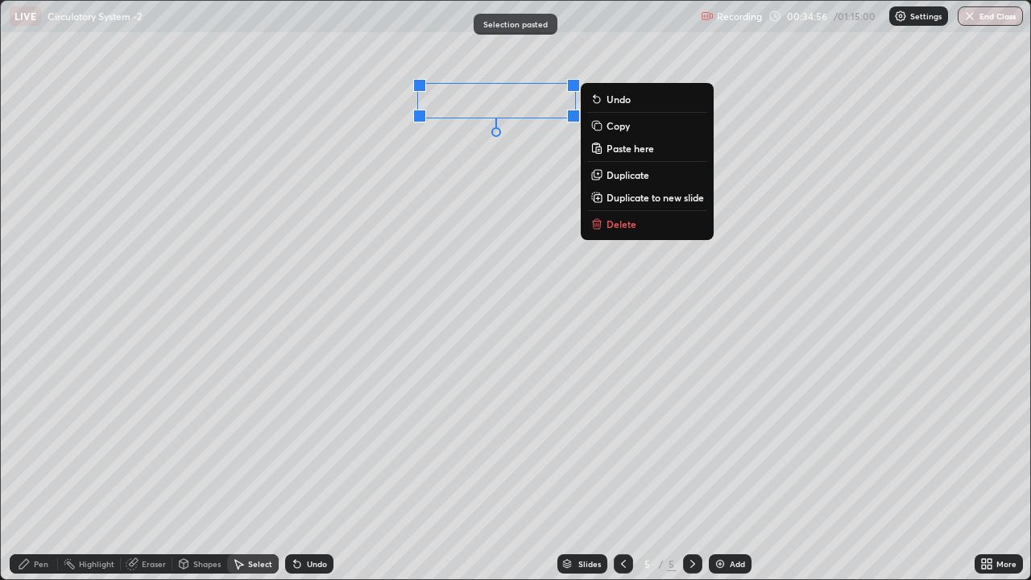
click at [381, 215] on div "0 ° Undo Copy Paste here Duplicate Duplicate to new slide Delete" at bounding box center [516, 290] width 1030 height 578
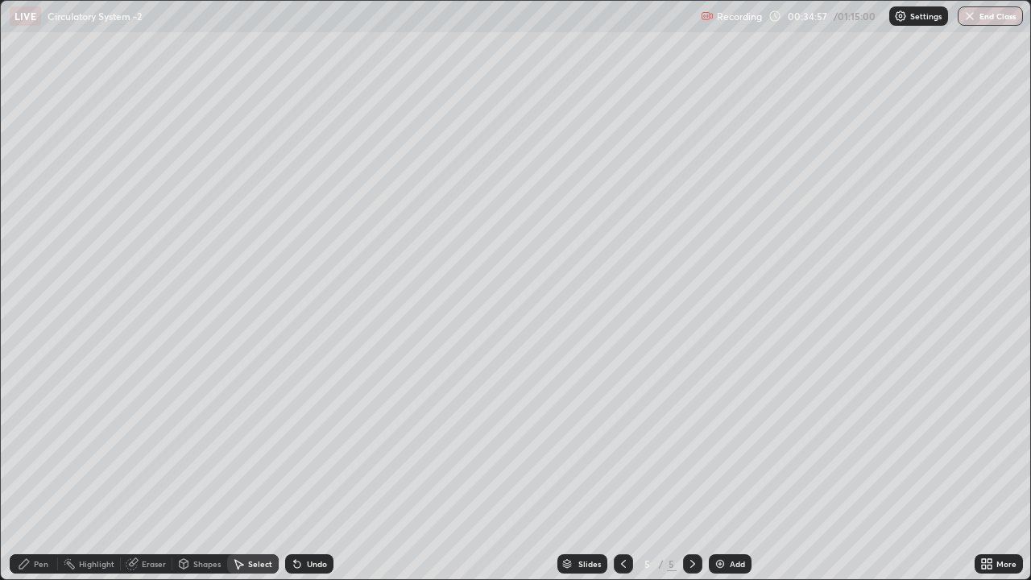
click at [41, 470] on div "Pen" at bounding box center [41, 564] width 15 height 8
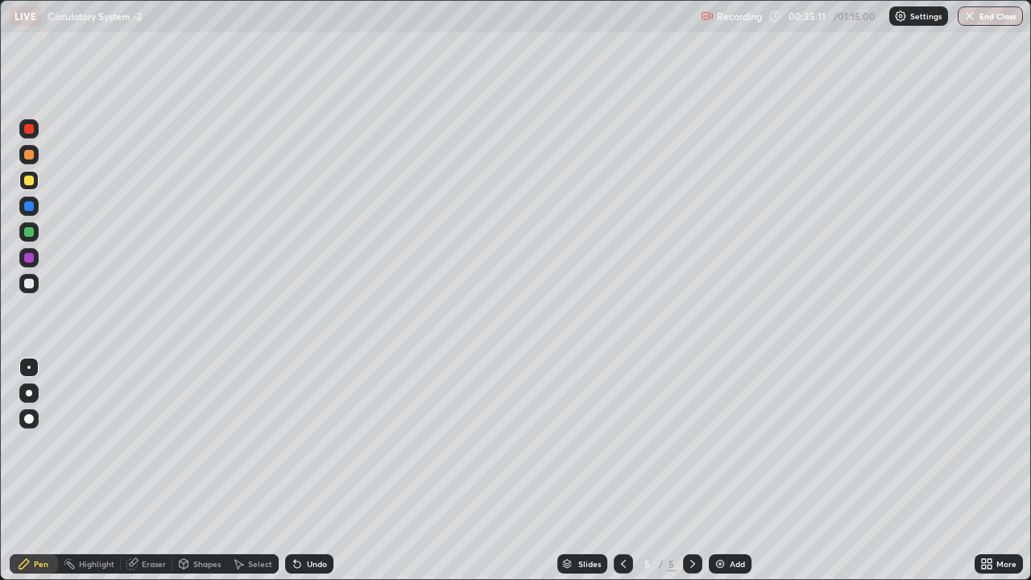
click at [28, 283] on div at bounding box center [29, 284] width 10 height 10
click at [28, 284] on div at bounding box center [29, 284] width 10 height 10
click at [27, 234] on div at bounding box center [29, 232] width 10 height 10
click at [313, 470] on div "Undo" at bounding box center [317, 564] width 20 height 8
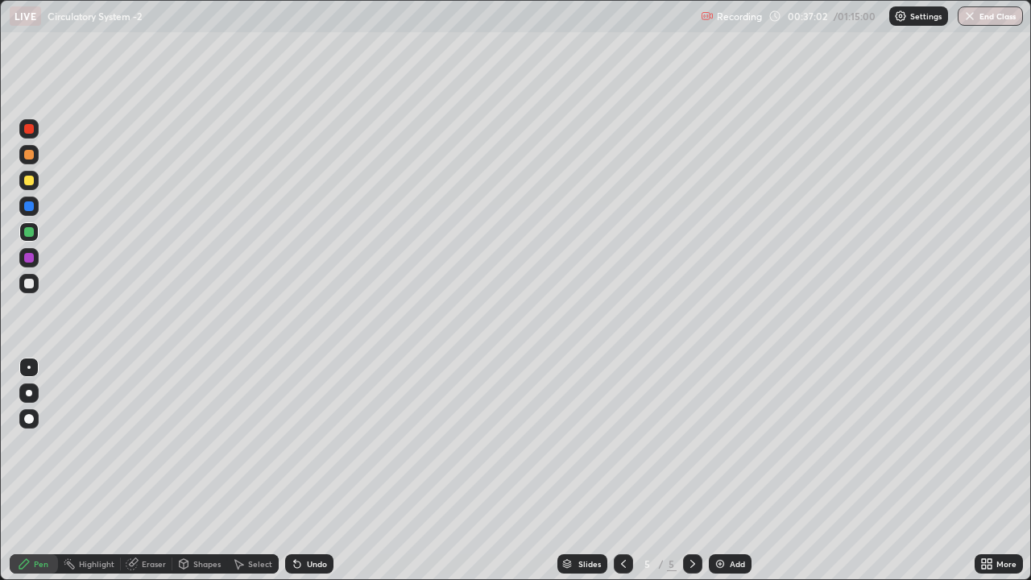
click at [315, 470] on div "Undo" at bounding box center [317, 564] width 20 height 8
click at [311, 470] on div "Undo" at bounding box center [317, 564] width 20 height 8
click at [309, 470] on div "Undo" at bounding box center [317, 564] width 20 height 8
click at [307, 470] on div "Undo" at bounding box center [317, 564] width 20 height 8
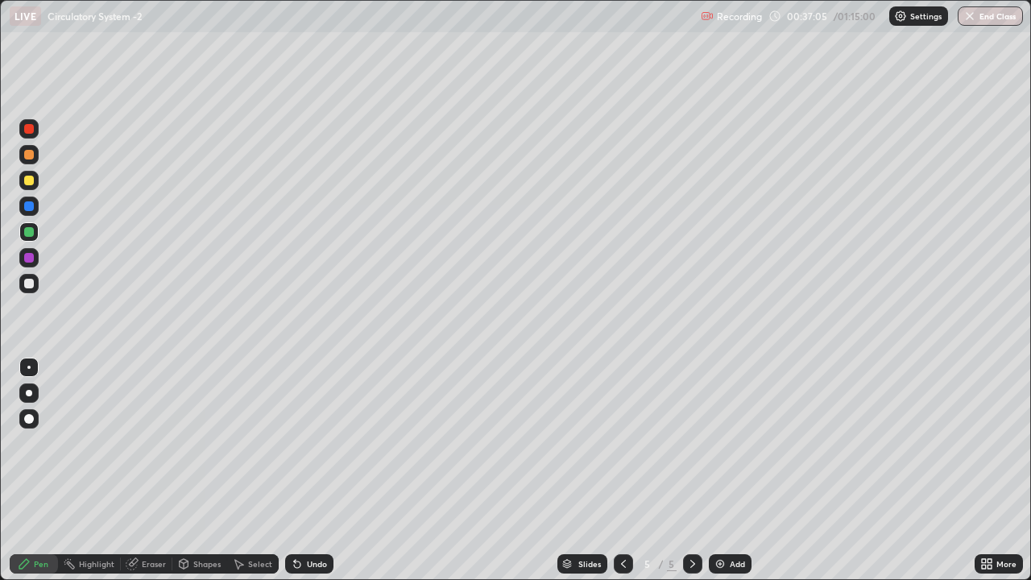
click at [257, 470] on div "Select" at bounding box center [260, 564] width 24 height 8
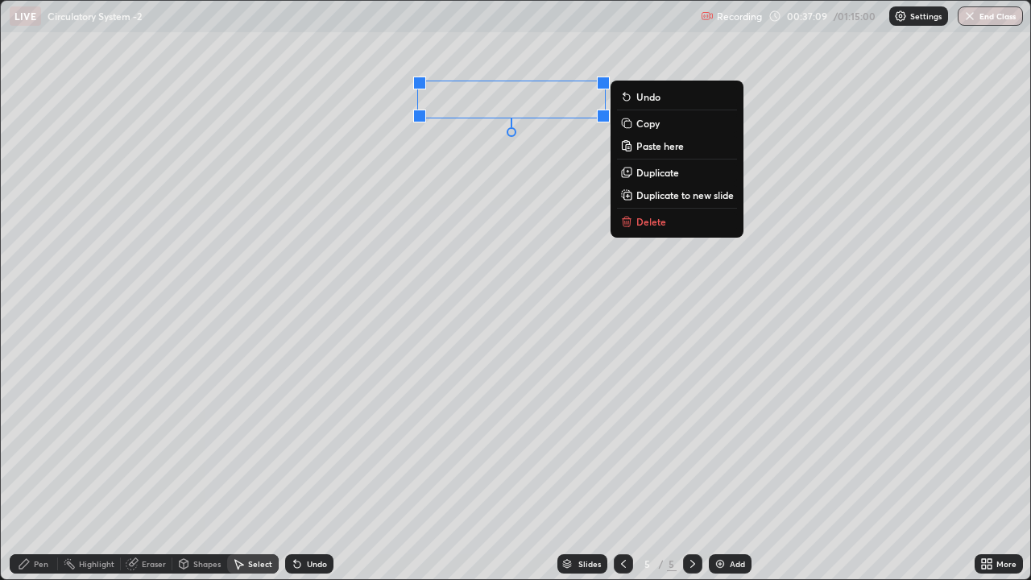
click at [639, 126] on p "Copy" at bounding box center [647, 123] width 23 height 13
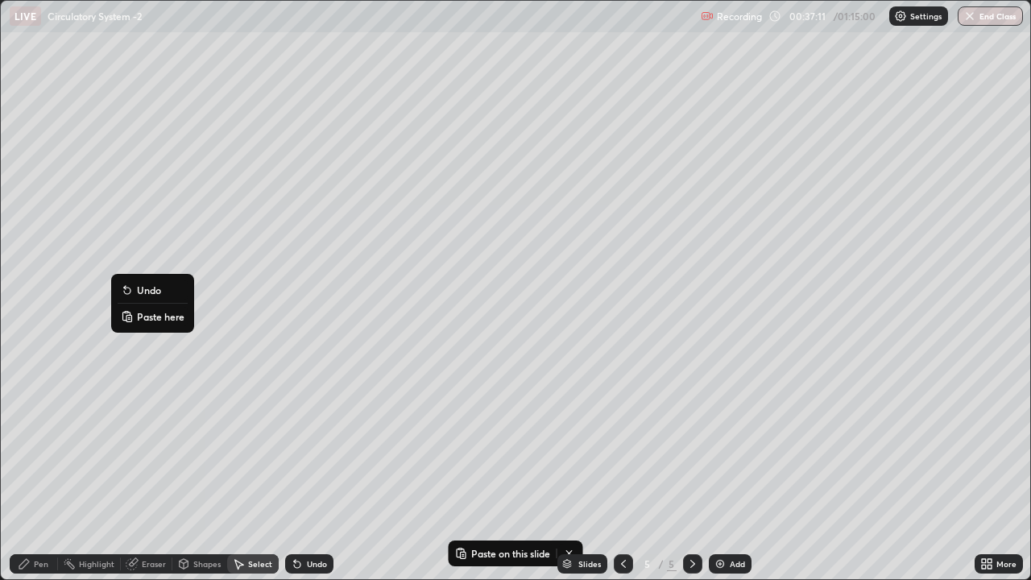
click at [164, 314] on p "Paste here" at bounding box center [161, 316] width 48 height 13
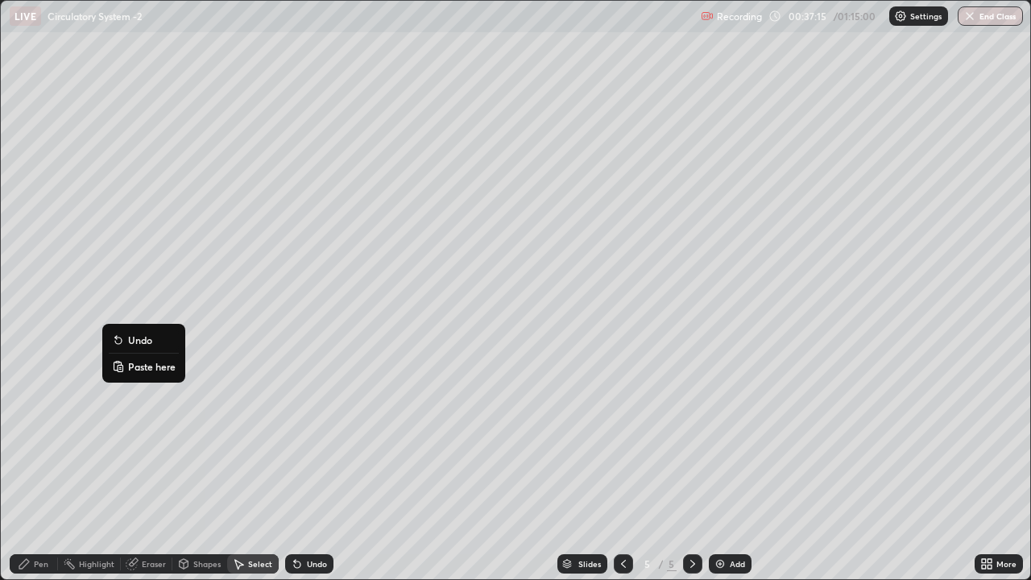
click at [150, 372] on p "Paste here" at bounding box center [152, 366] width 48 height 13
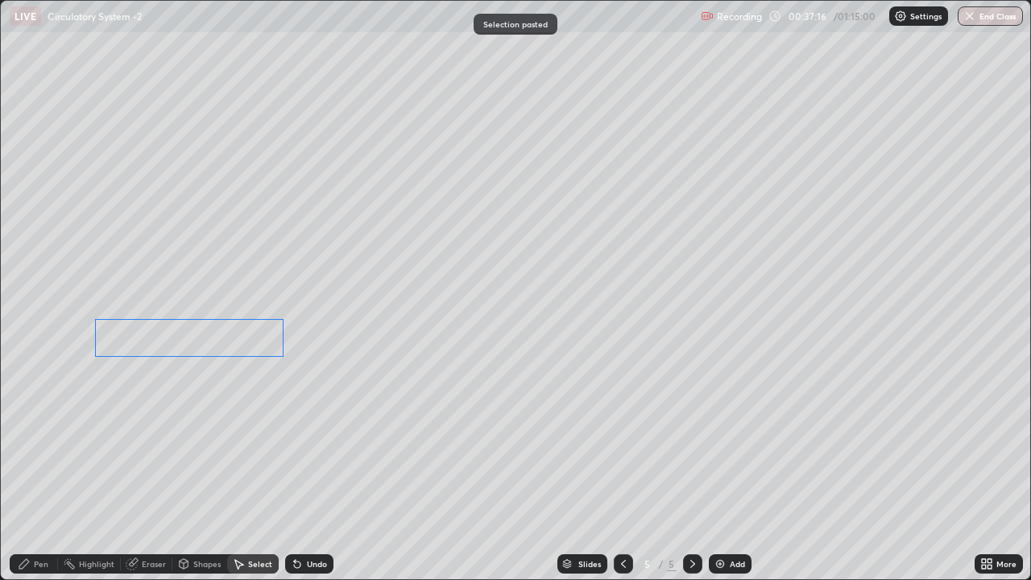
click at [141, 346] on div "0 ° Undo Copy Paste here Duplicate Duplicate to new slide Delete" at bounding box center [516, 290] width 1030 height 578
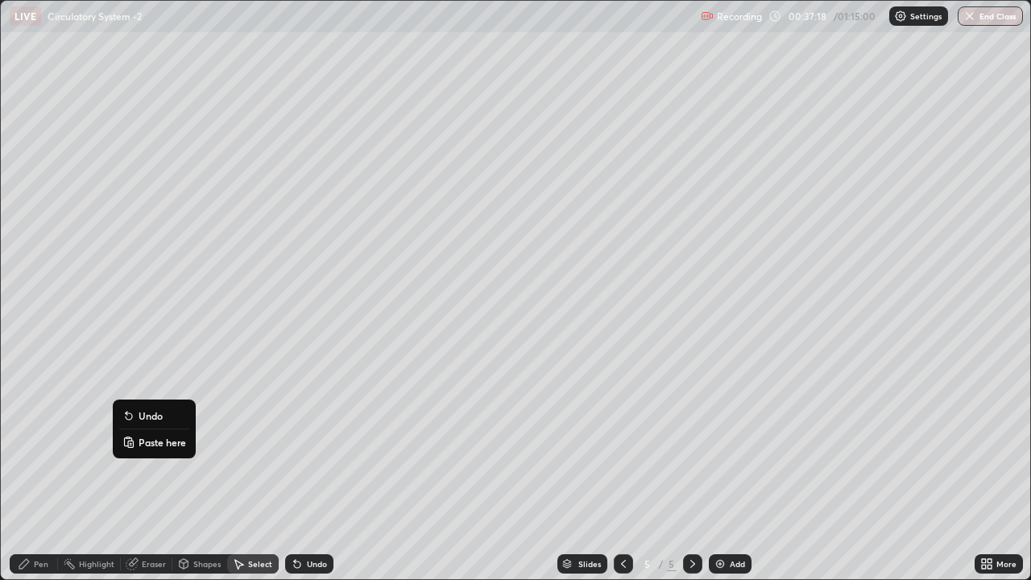
click at [149, 440] on p "Paste here" at bounding box center [163, 442] width 48 height 13
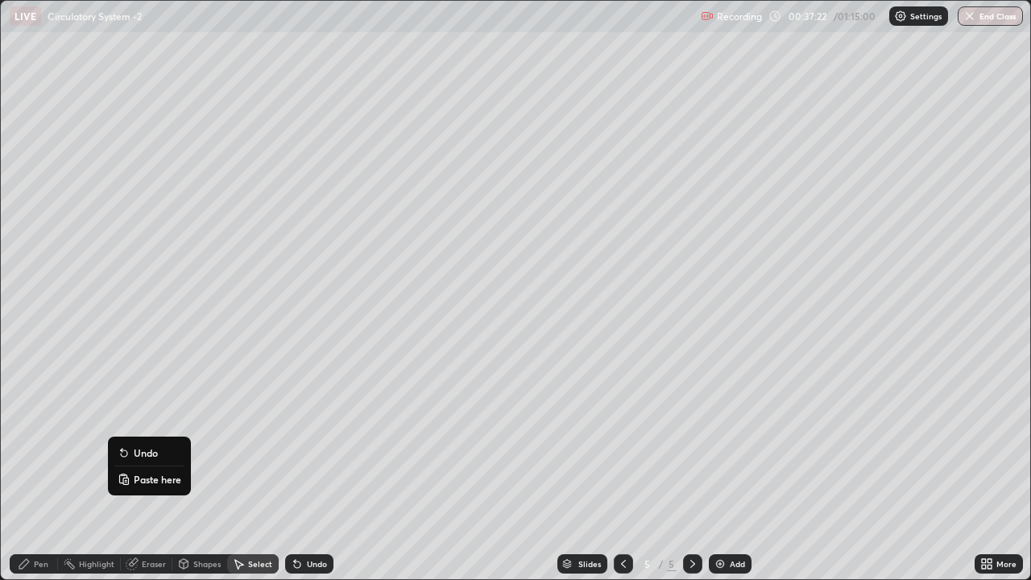
click at [139, 470] on p "Paste here" at bounding box center [158, 479] width 48 height 13
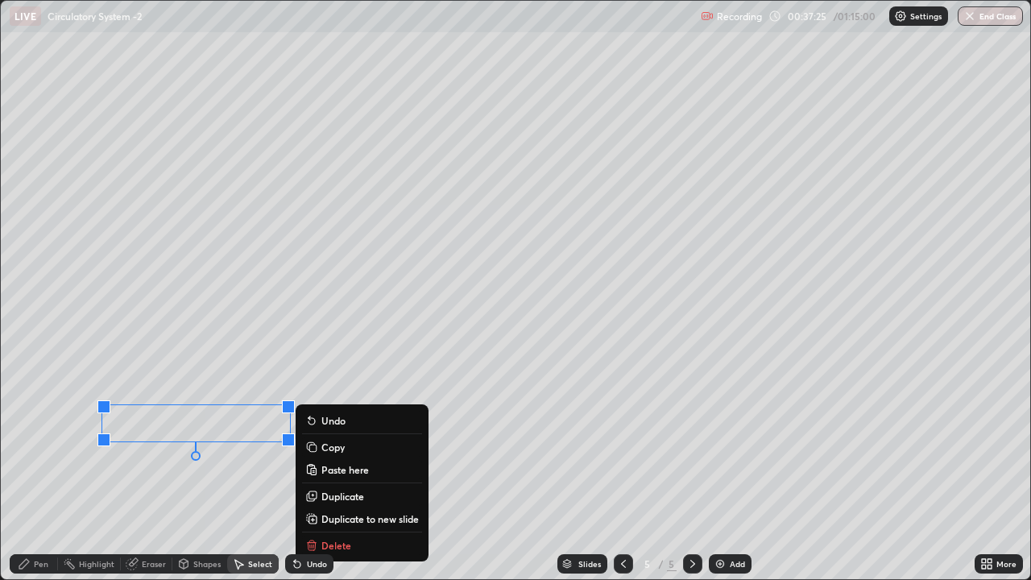
click at [135, 470] on div "0 ° Undo Copy Paste here Duplicate Duplicate to new slide Delete" at bounding box center [516, 290] width 1030 height 578
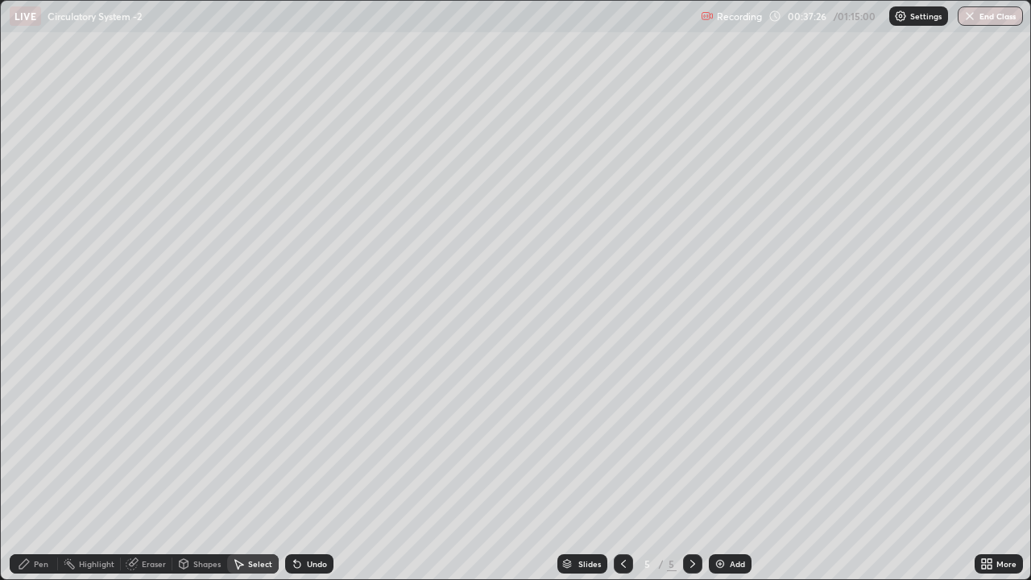
click at [43, 470] on div "Pen" at bounding box center [41, 564] width 15 height 8
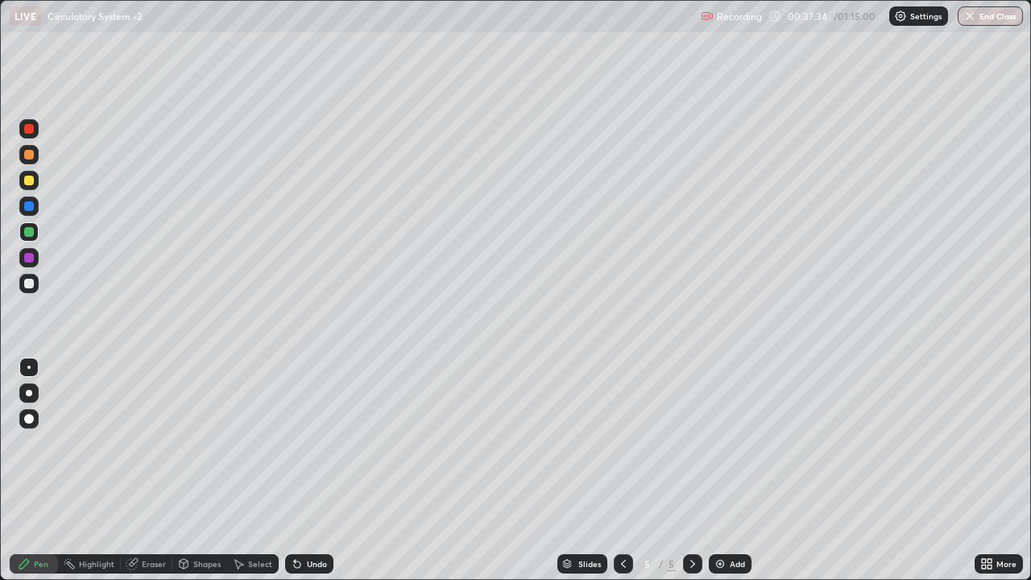
click at [984, 470] on icon at bounding box center [984, 561] width 4 height 4
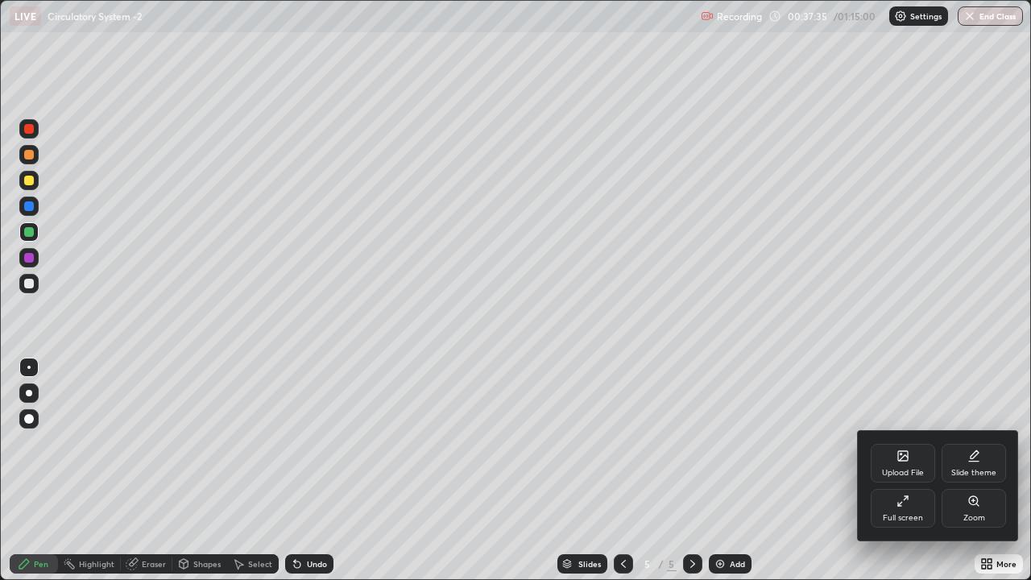
click at [904, 470] on div "Full screen" at bounding box center [903, 508] width 64 height 39
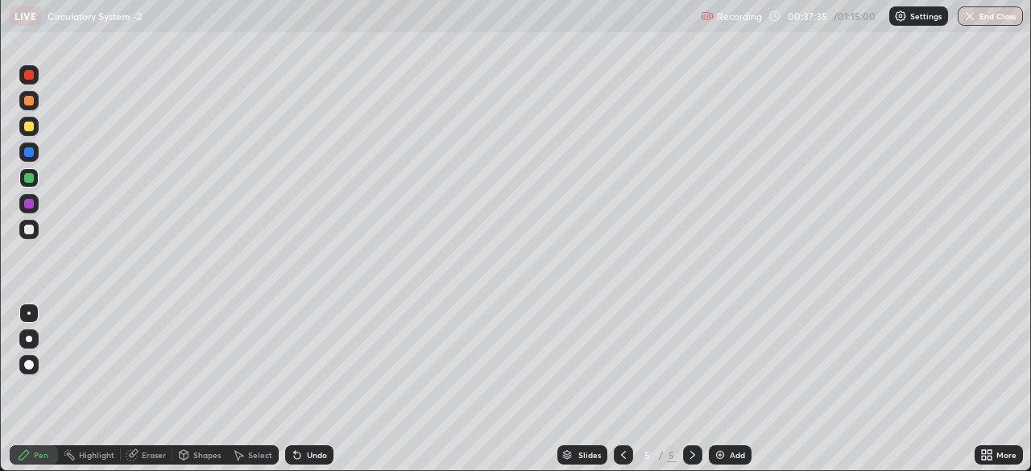
scroll to position [80086, 79526]
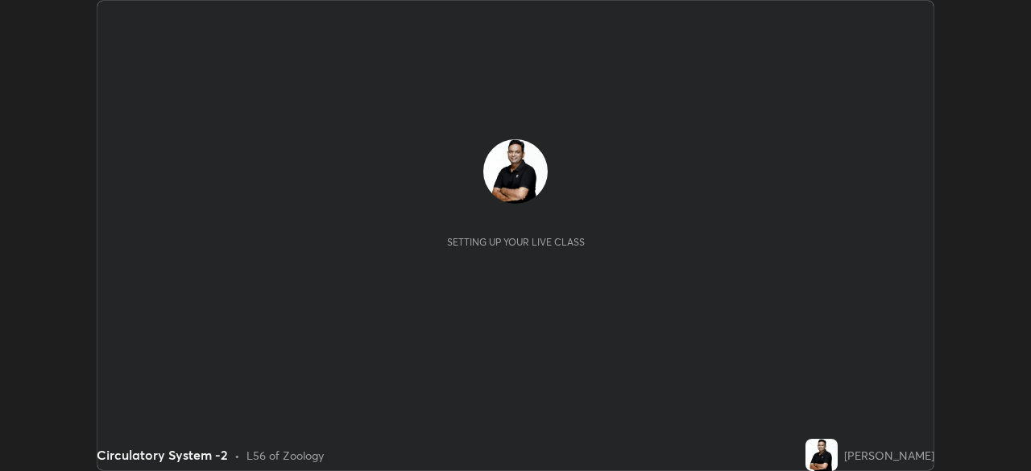
scroll to position [471, 1031]
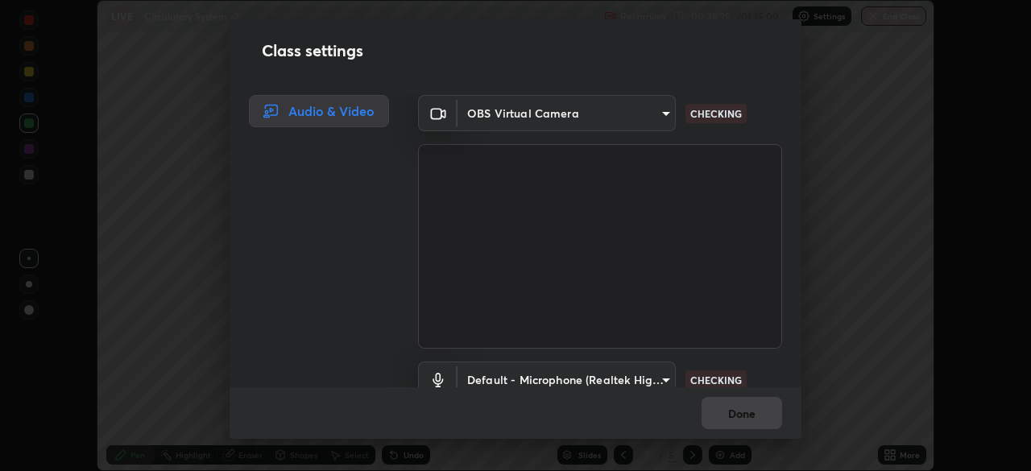
click at [658, 375] on body "Erase all LIVE Circulatory System -2 Recording 00:38:25 / 01:15:00 Settings End…" at bounding box center [515, 235] width 1031 height 471
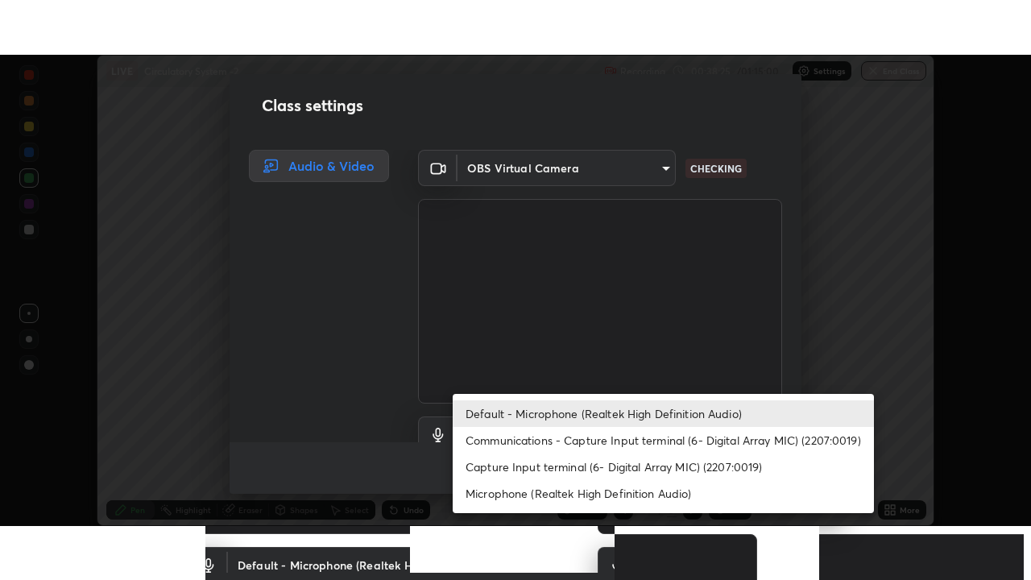
scroll to position [15, 0]
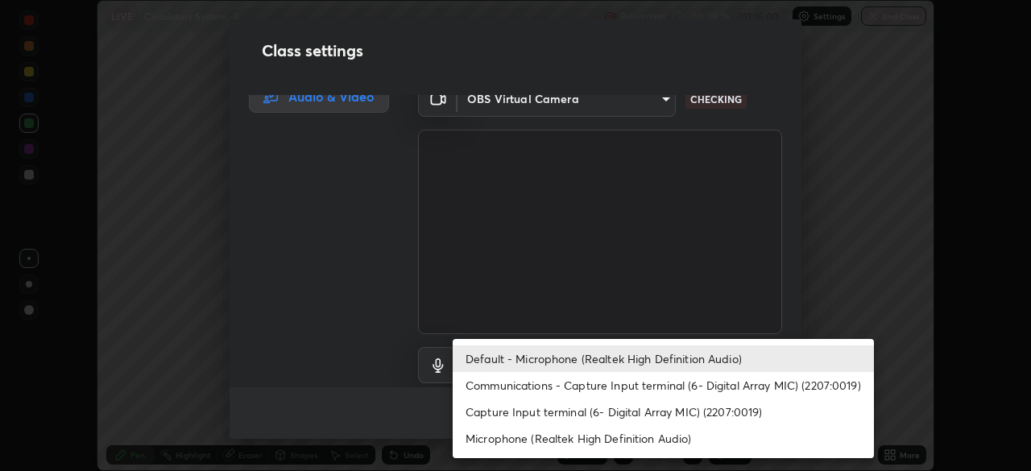
click at [514, 388] on li "Communications - Capture Input terminal (6- Digital Array MIC) (2207:0019)" at bounding box center [663, 385] width 421 height 27
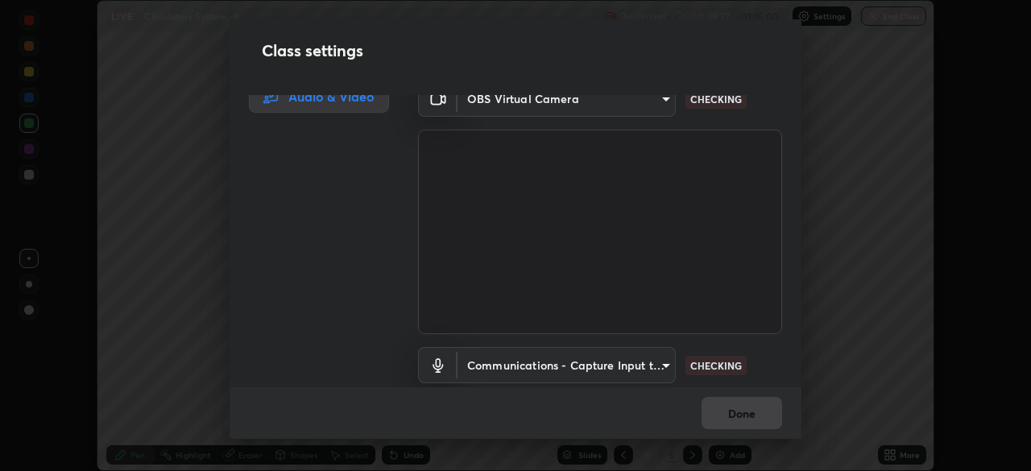
click at [621, 365] on body "Erase all LIVE Circulatory System -2 Recording 00:38:27 / 01:15:00 Settings End…" at bounding box center [515, 235] width 1031 height 471
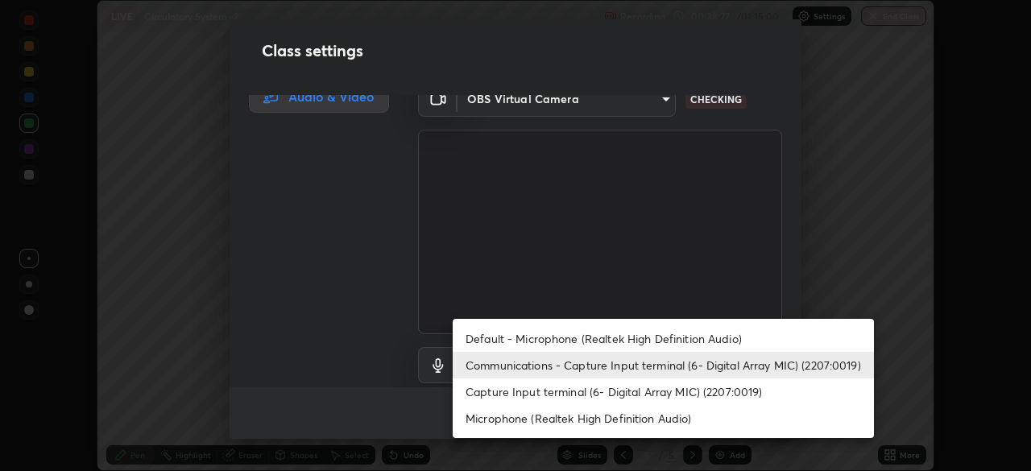
click at [507, 341] on li "Default - Microphone (Realtek High Definition Audio)" at bounding box center [663, 338] width 421 height 27
type input "default"
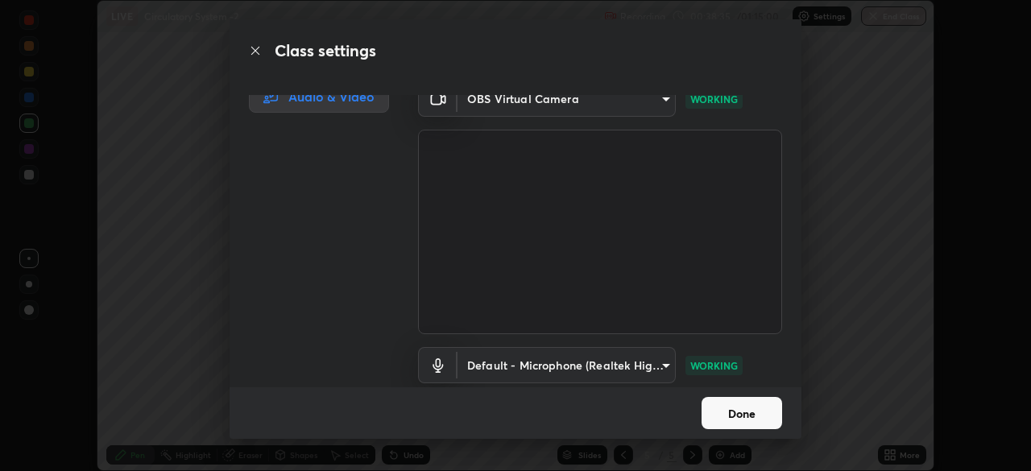
click at [730, 409] on button "Done" at bounding box center [742, 413] width 81 height 32
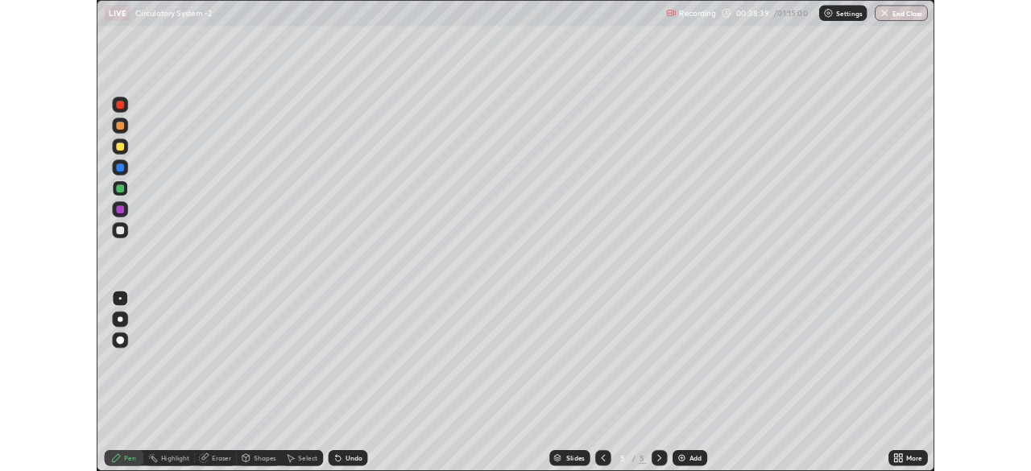
scroll to position [580, 1031]
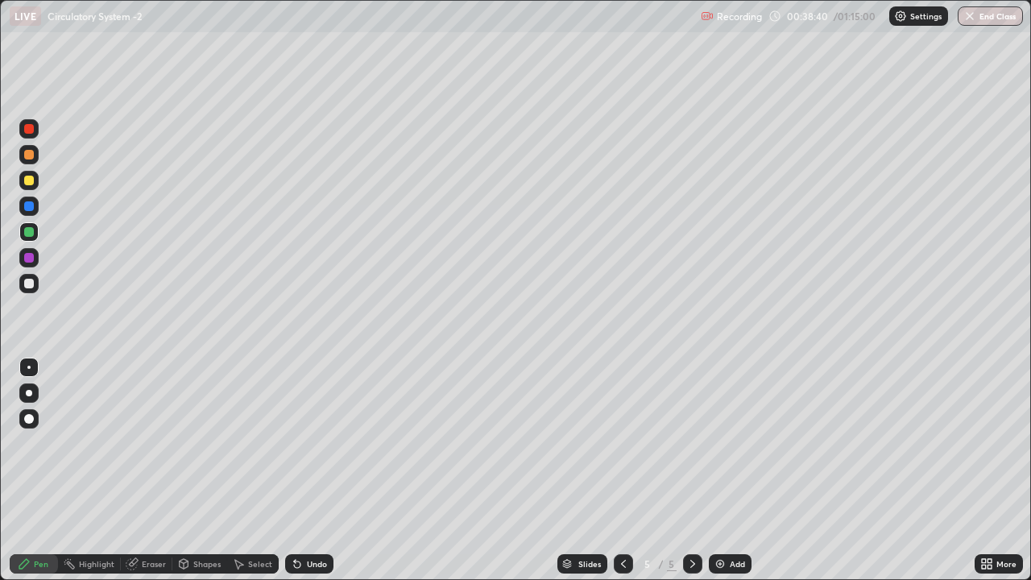
click at [259, 470] on div "Select" at bounding box center [253, 563] width 52 height 19
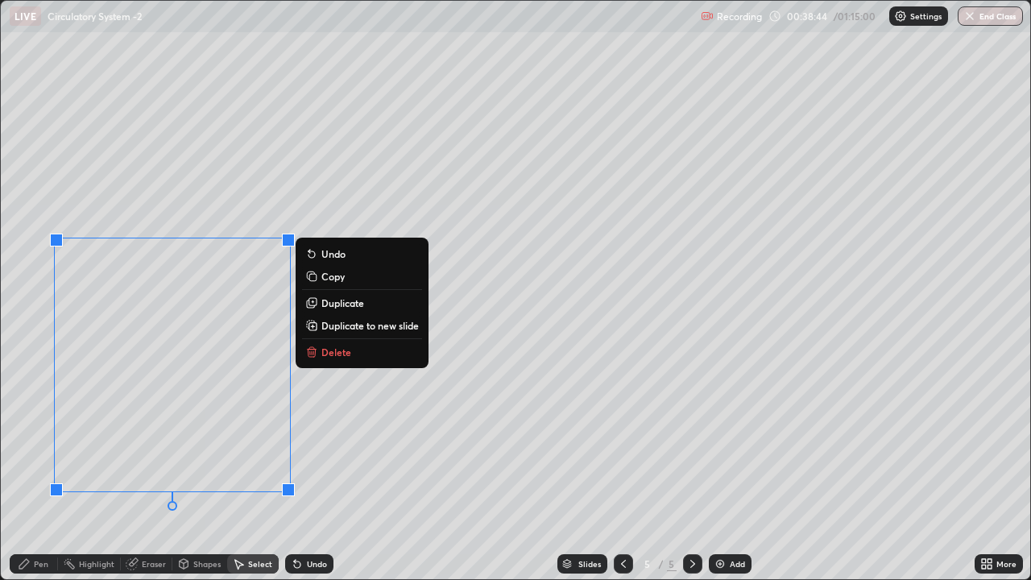
click at [181, 470] on div "0 ° Undo Copy Duplicate Duplicate to new slide Delete" at bounding box center [516, 290] width 1030 height 578
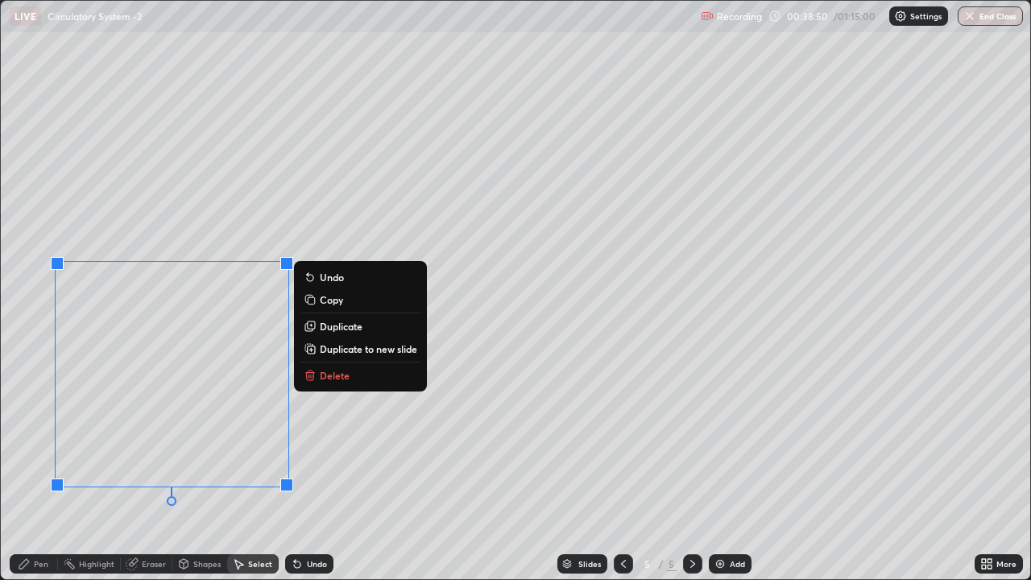
click at [197, 470] on div "0 ° Undo Copy Duplicate Duplicate to new slide Delete" at bounding box center [516, 290] width 1030 height 578
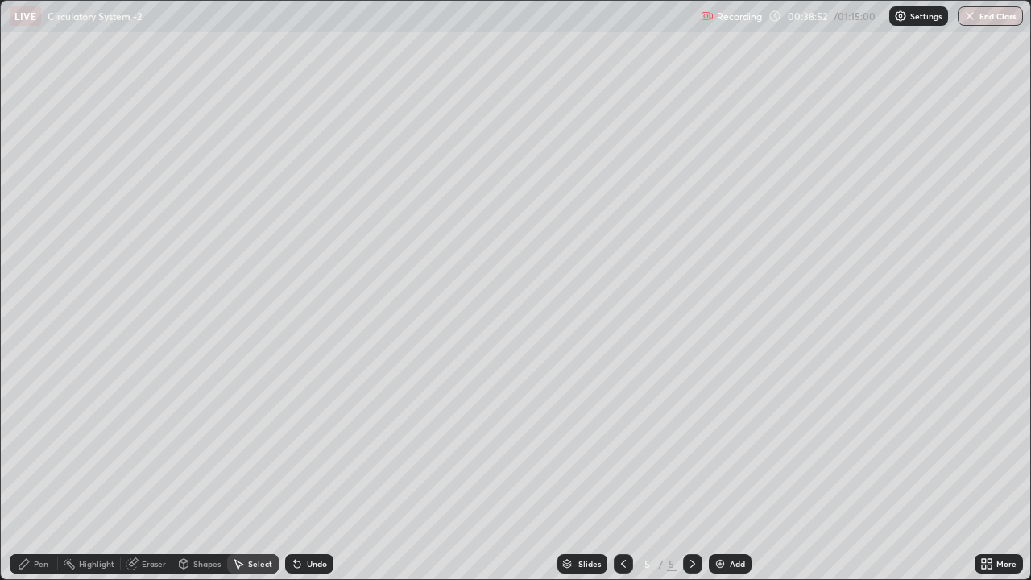
click at [149, 470] on div "Eraser" at bounding box center [154, 564] width 24 height 8
click at [32, 470] on div "Pen" at bounding box center [34, 563] width 48 height 19
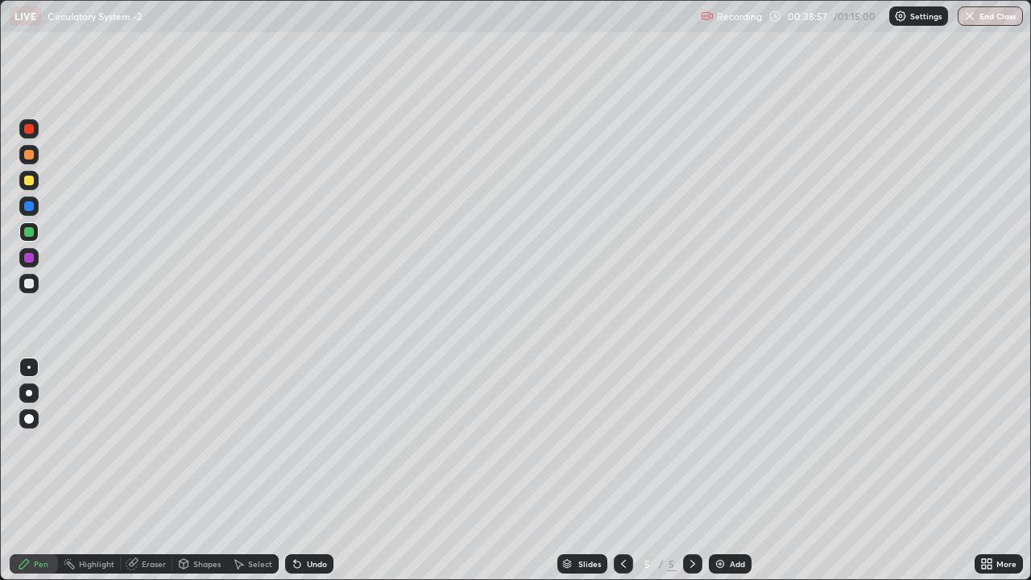
click at [28, 182] on div at bounding box center [29, 181] width 10 height 10
click at [312, 470] on div "Undo" at bounding box center [309, 563] width 48 height 19
click at [24, 282] on div at bounding box center [29, 284] width 10 height 10
click at [33, 184] on div at bounding box center [28, 180] width 19 height 19
click at [29, 367] on div at bounding box center [28, 367] width 3 height 3
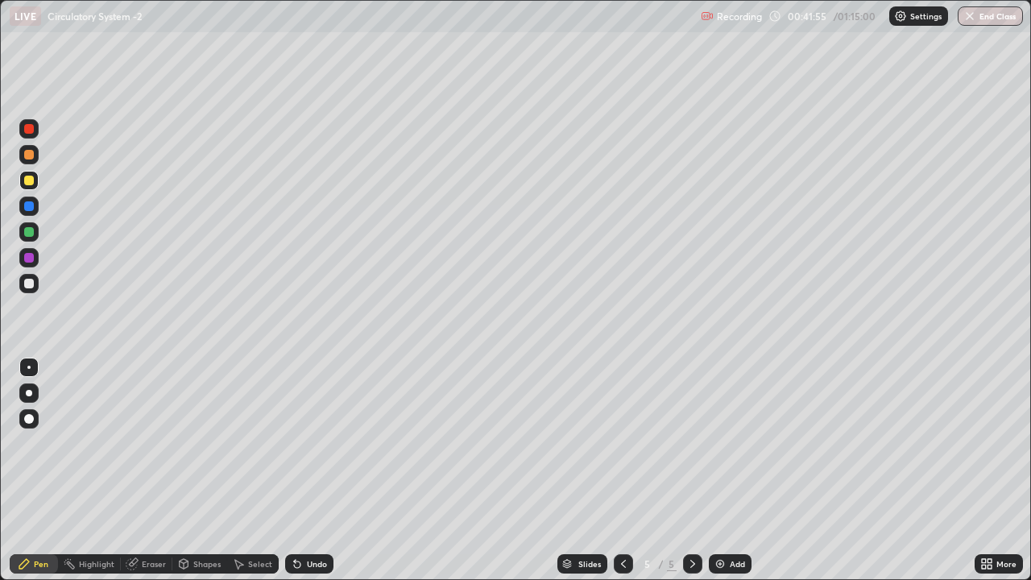
click at [28, 286] on div at bounding box center [29, 284] width 10 height 10
click at [731, 470] on div "Add" at bounding box center [737, 564] width 15 height 8
click at [31, 289] on div at bounding box center [28, 283] width 19 height 19
click at [259, 470] on div "Select" at bounding box center [260, 564] width 24 height 8
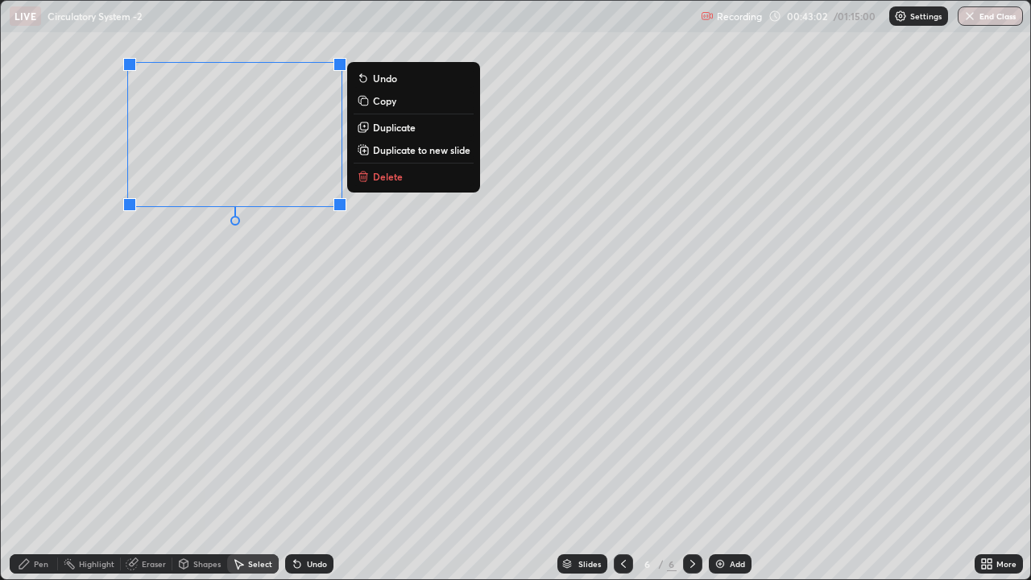
click at [388, 106] on p "Copy" at bounding box center [384, 100] width 23 height 13
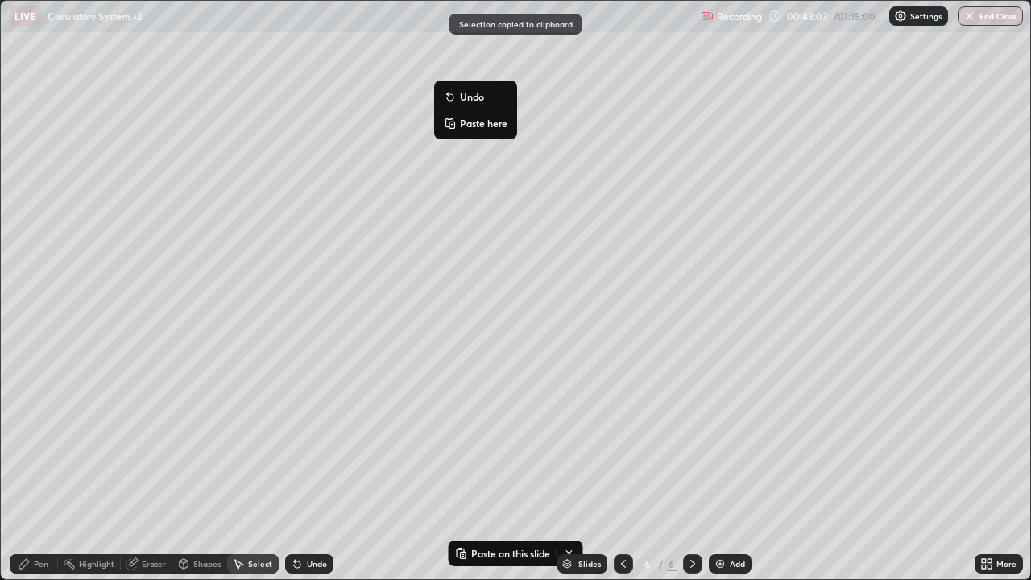
click at [491, 126] on p "Paste here" at bounding box center [484, 123] width 48 height 13
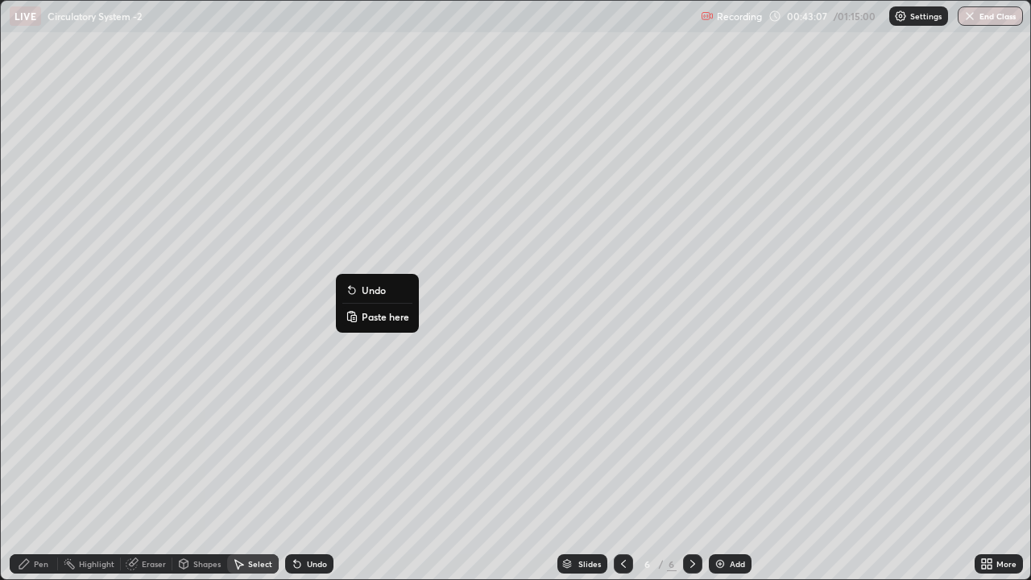
click at [388, 321] on p "Paste here" at bounding box center [386, 316] width 48 height 13
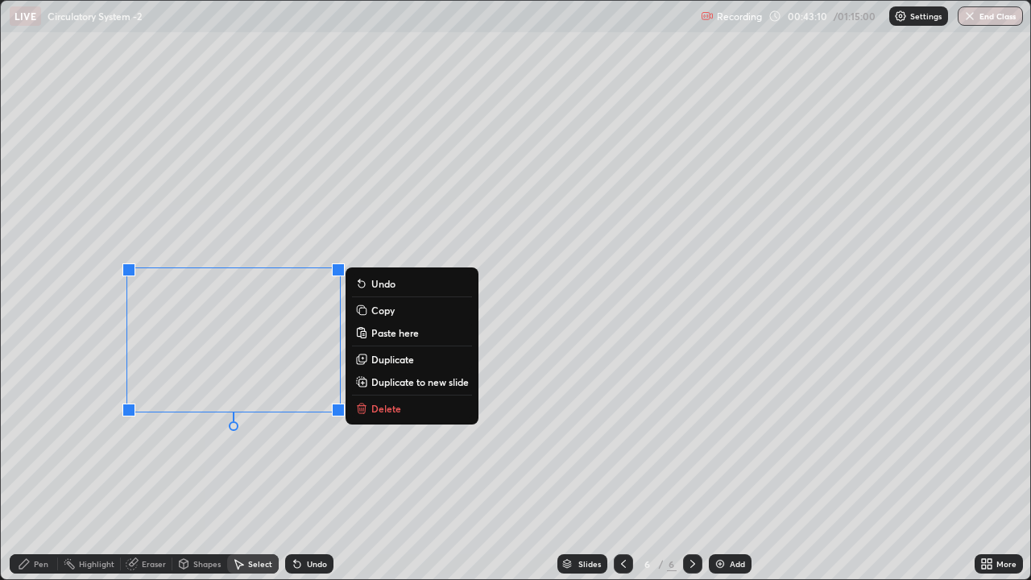
click at [218, 453] on div "0 ° Undo Copy Paste here Duplicate Duplicate to new slide Delete" at bounding box center [516, 290] width 1030 height 578
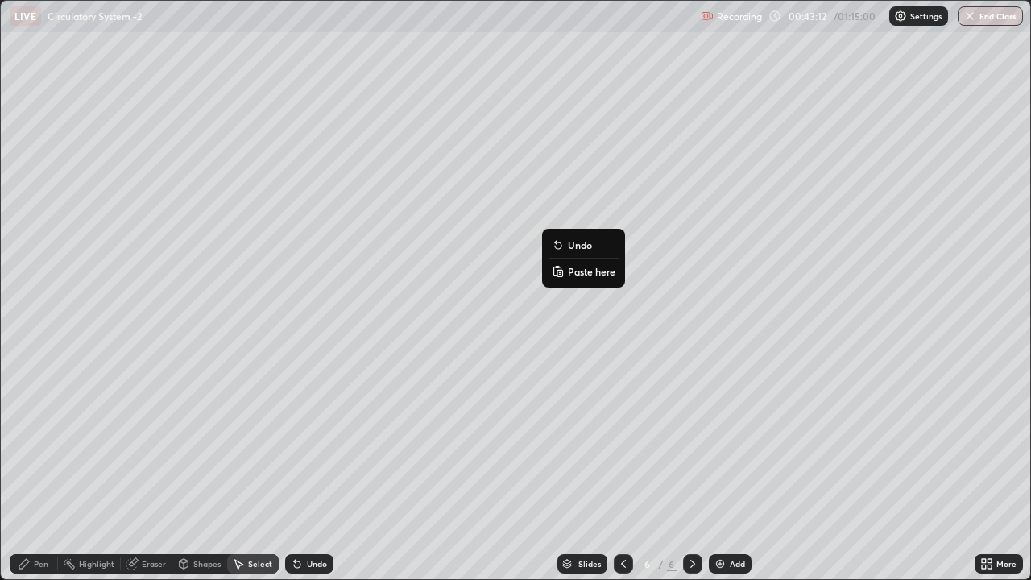
click at [590, 271] on p "Paste here" at bounding box center [592, 271] width 48 height 13
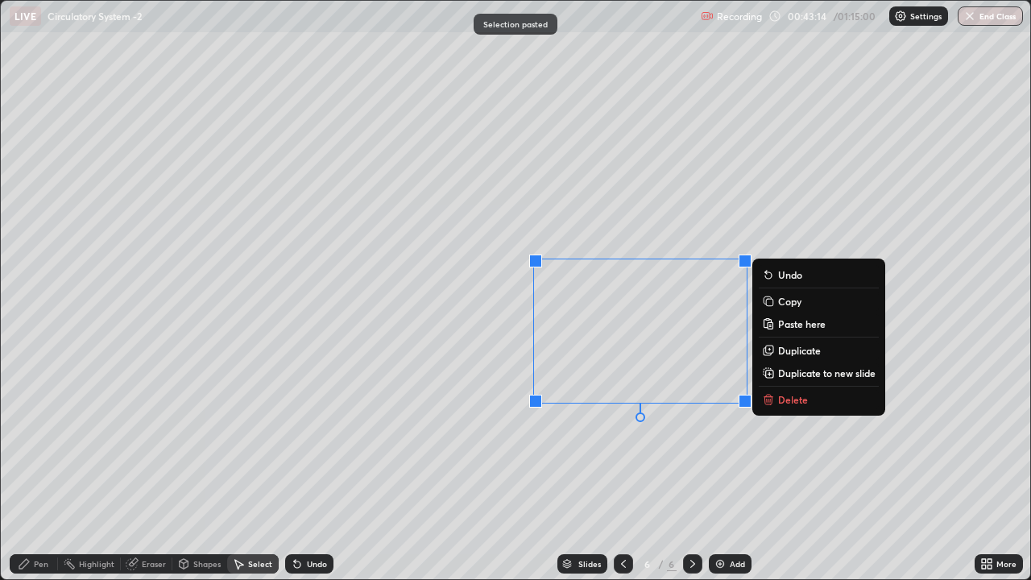
click at [392, 433] on div "0 ° Undo Copy Paste here Duplicate Duplicate to new slide Delete" at bounding box center [516, 290] width 1030 height 578
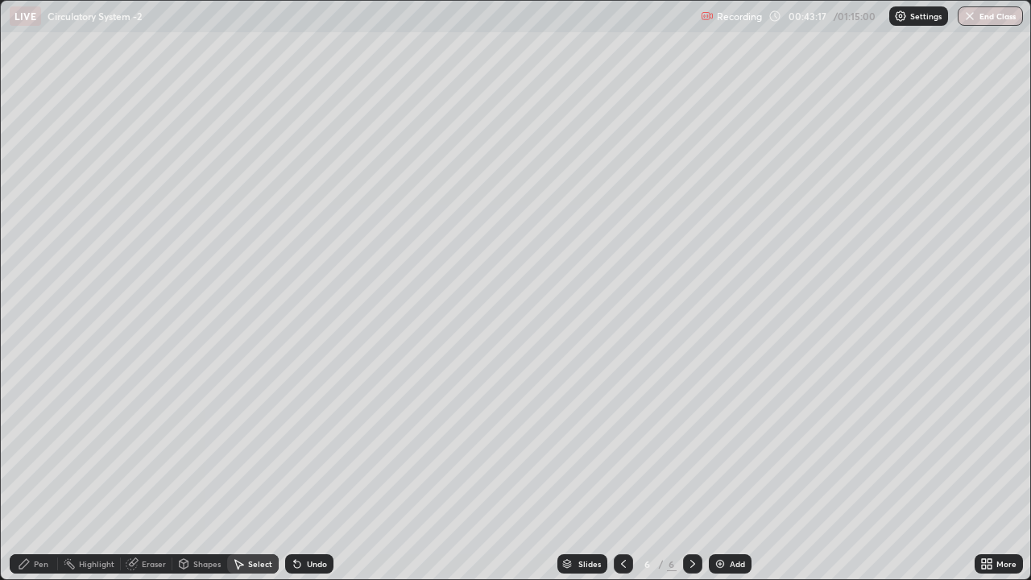
click at [38, 470] on div "Pen" at bounding box center [41, 564] width 15 height 8
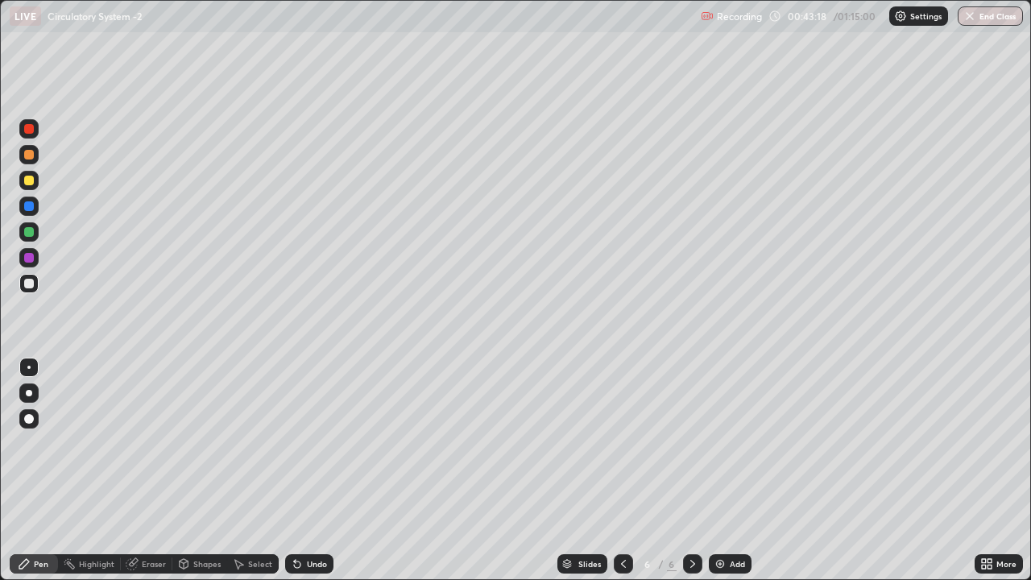
click at [31, 229] on div at bounding box center [29, 232] width 10 height 10
click at [622, 470] on icon at bounding box center [623, 563] width 13 height 13
click at [311, 470] on div "Undo" at bounding box center [317, 564] width 20 height 8
click at [310, 470] on div "Undo" at bounding box center [317, 564] width 20 height 8
click at [693, 470] on icon at bounding box center [692, 564] width 5 height 8
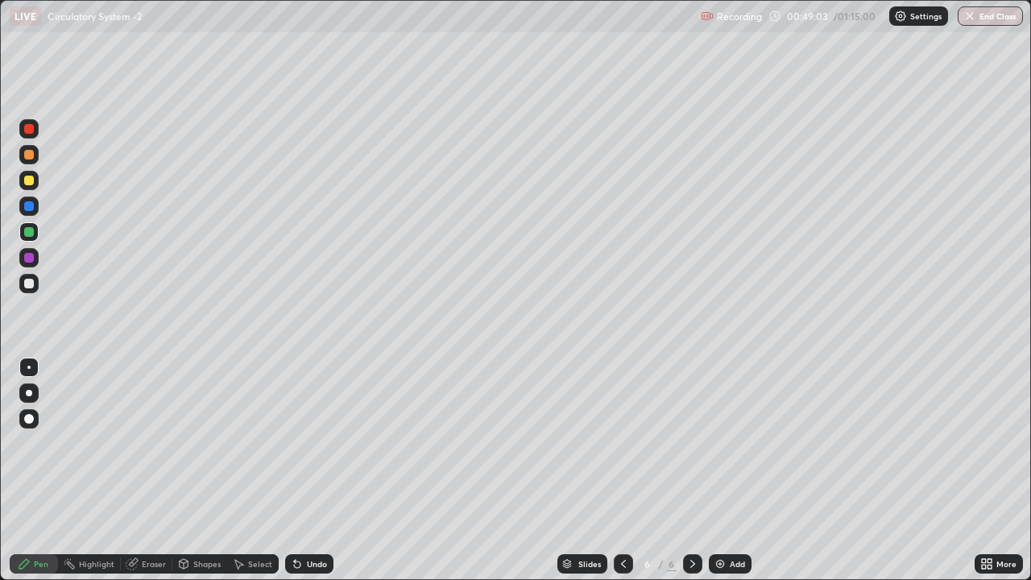
click at [725, 470] on img at bounding box center [720, 563] width 13 height 13
click at [31, 281] on div at bounding box center [29, 284] width 10 height 10
click at [305, 470] on div "Undo" at bounding box center [309, 563] width 48 height 19
click at [153, 470] on div "Eraser" at bounding box center [154, 564] width 24 height 8
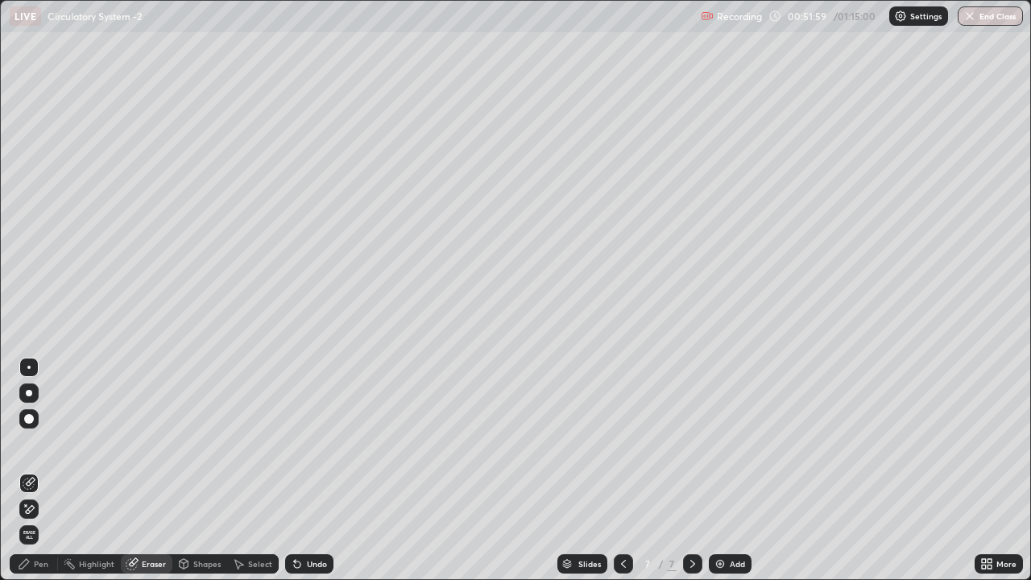
click at [149, 470] on div "Eraser" at bounding box center [147, 563] width 52 height 19
click at [33, 470] on div "Pen" at bounding box center [34, 563] width 48 height 19
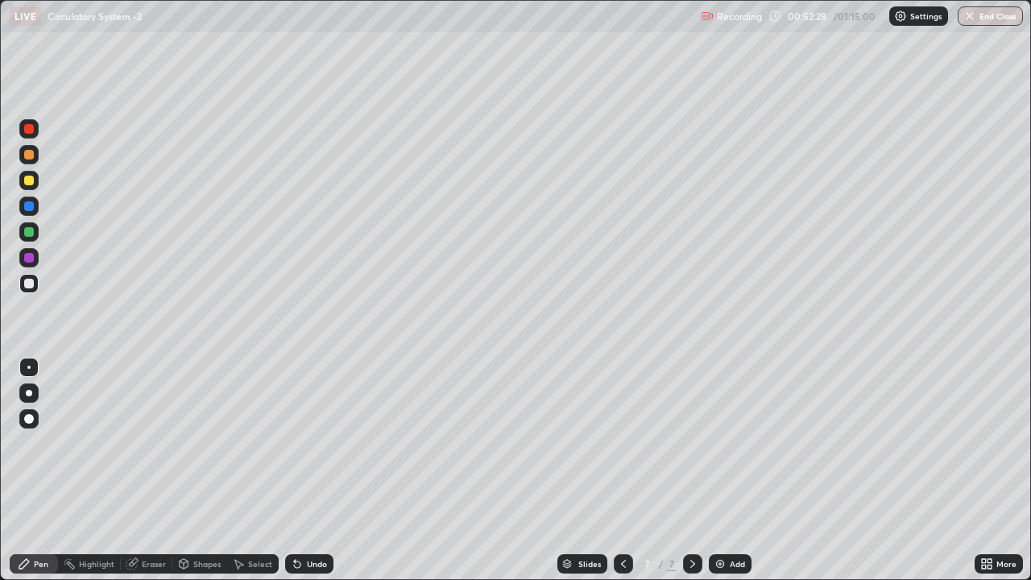
click at [312, 470] on div "Undo" at bounding box center [317, 564] width 20 height 8
click at [311, 470] on div "Undo" at bounding box center [317, 564] width 20 height 8
click at [308, 470] on div "Undo" at bounding box center [309, 563] width 48 height 19
click at [726, 470] on div "Add" at bounding box center [730, 563] width 43 height 19
click at [622, 470] on icon at bounding box center [623, 563] width 13 height 13
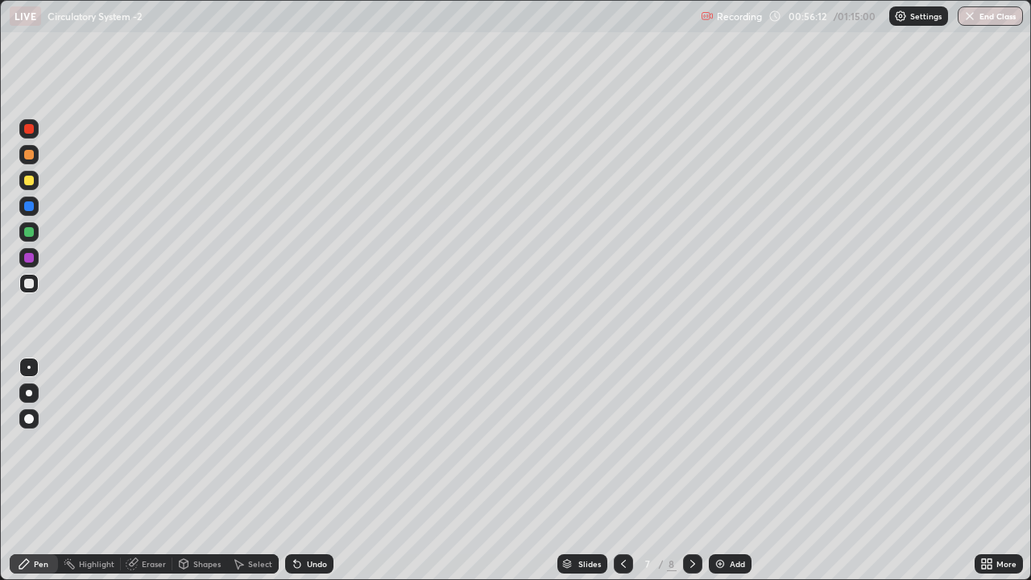
click at [691, 470] on icon at bounding box center [692, 563] width 13 height 13
click at [313, 470] on div "Undo" at bounding box center [317, 564] width 20 height 8
click at [308, 470] on div "Undo" at bounding box center [317, 564] width 20 height 8
click at [313, 470] on div "Undo" at bounding box center [309, 563] width 48 height 19
click at [308, 470] on div "Undo" at bounding box center [317, 564] width 20 height 8
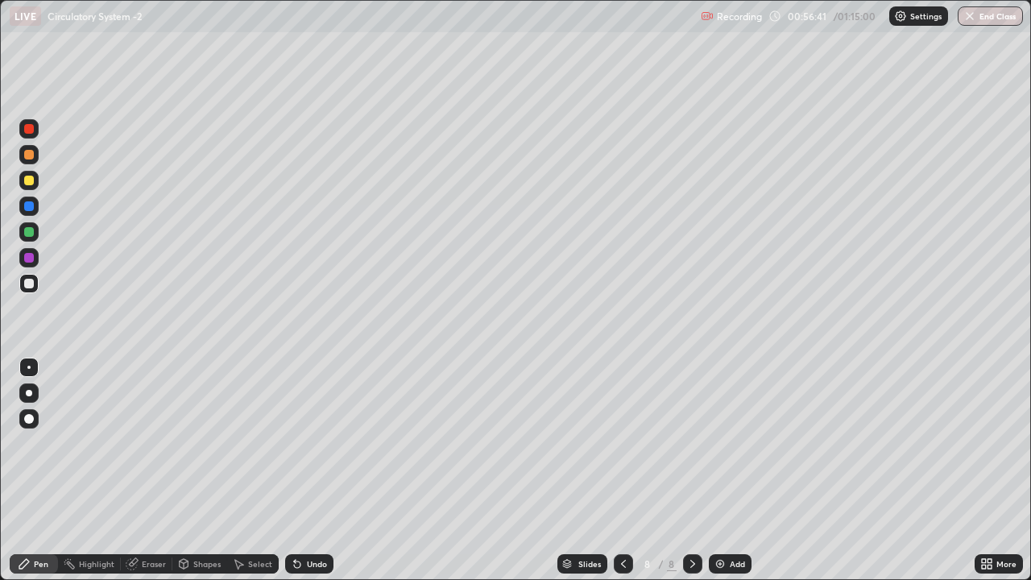
click at [313, 470] on div "Undo" at bounding box center [317, 564] width 20 height 8
click at [316, 470] on div "Undo" at bounding box center [317, 564] width 20 height 8
click at [622, 470] on icon at bounding box center [623, 563] width 13 height 13
click at [623, 470] on div at bounding box center [623, 563] width 19 height 19
click at [621, 470] on icon at bounding box center [623, 563] width 13 height 13
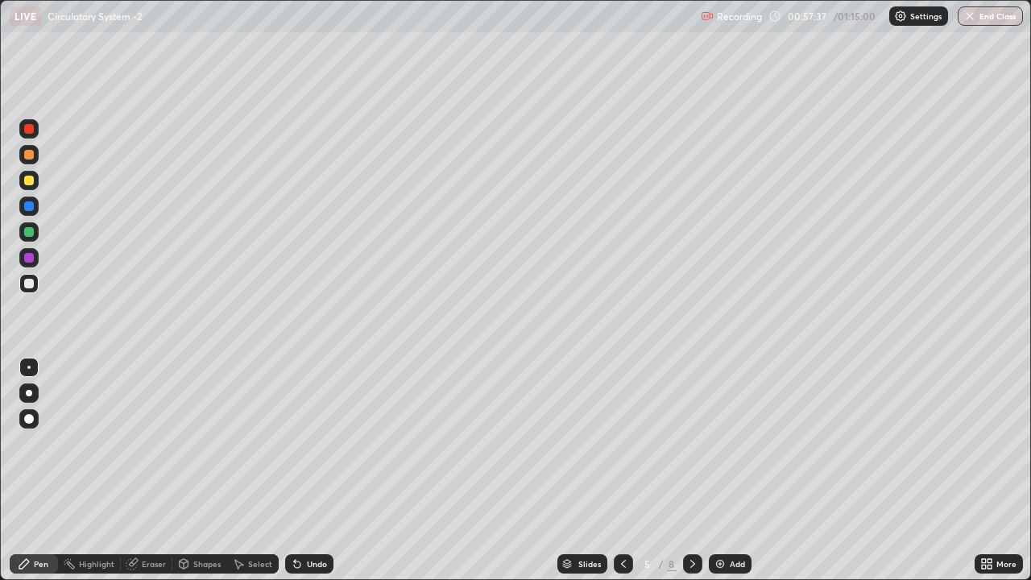
click at [690, 470] on icon at bounding box center [692, 563] width 13 height 13
click at [691, 470] on icon at bounding box center [692, 563] width 13 height 13
click at [690, 470] on icon at bounding box center [692, 564] width 5 height 8
click at [623, 470] on icon at bounding box center [623, 563] width 13 height 13
click at [621, 470] on icon at bounding box center [623, 563] width 13 height 13
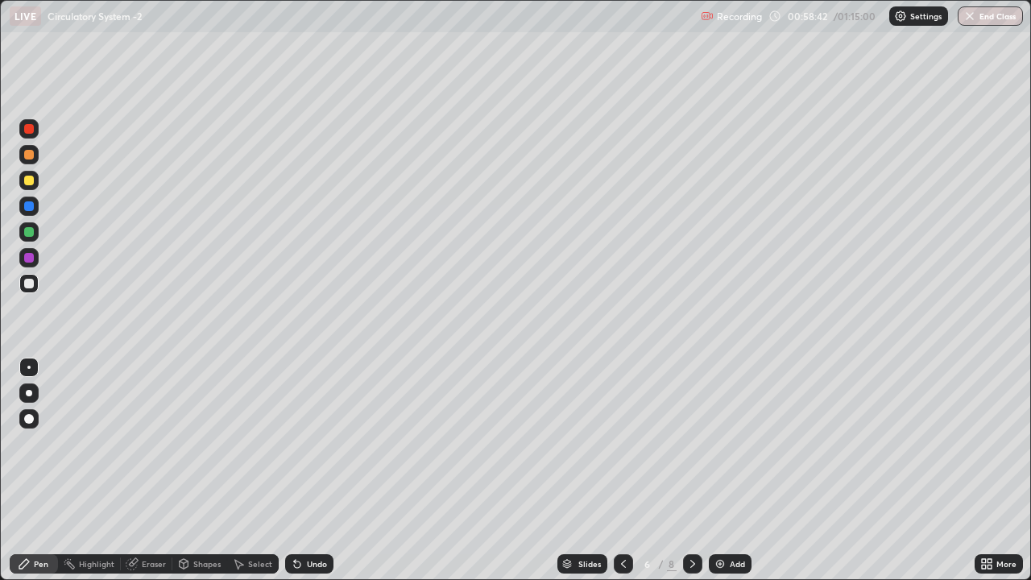
click at [624, 470] on icon at bounding box center [623, 563] width 13 height 13
click at [620, 470] on div at bounding box center [623, 563] width 19 height 19
click at [623, 470] on icon at bounding box center [623, 563] width 13 height 13
click at [693, 470] on icon at bounding box center [692, 563] width 13 height 13
click at [692, 470] on icon at bounding box center [692, 563] width 13 height 13
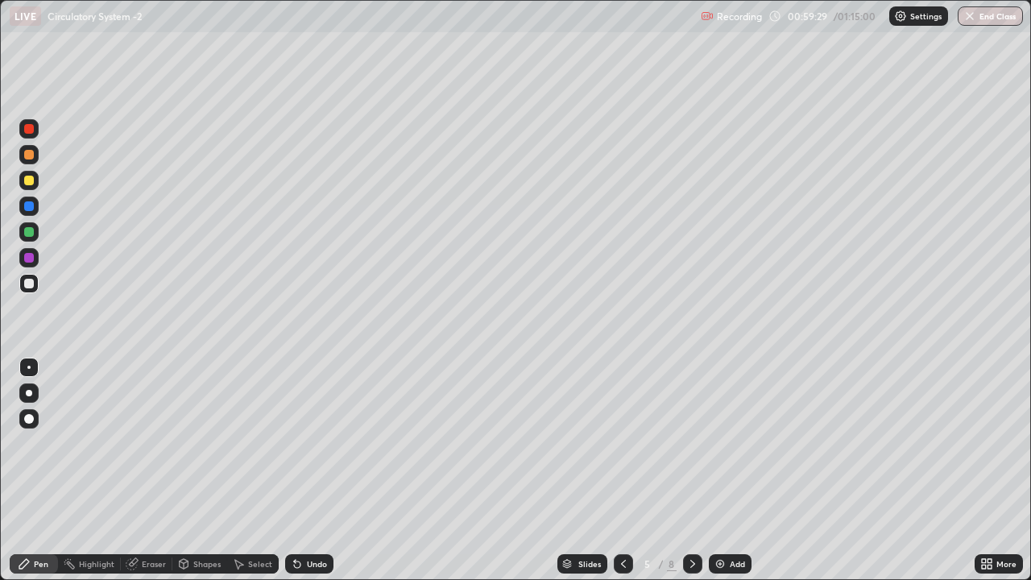
click at [691, 470] on icon at bounding box center [692, 563] width 13 height 13
click at [996, 470] on div "More" at bounding box center [1006, 564] width 20 height 8
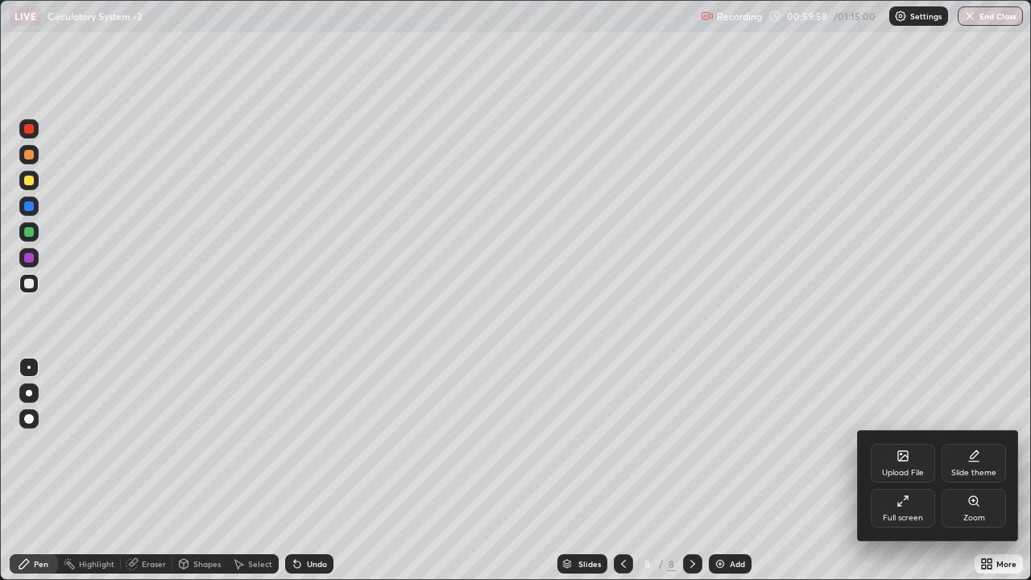
click at [901, 470] on div "Full screen" at bounding box center [903, 508] width 64 height 39
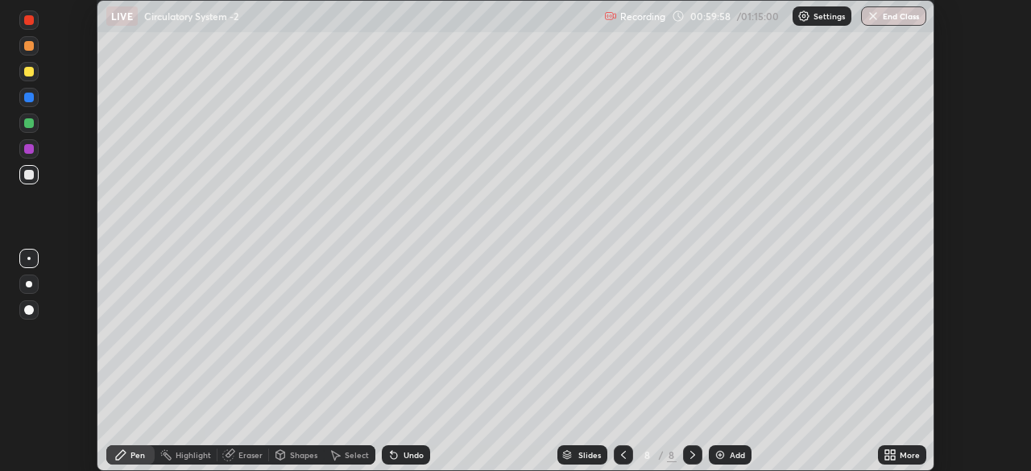
scroll to position [80086, 79526]
click at [622, 454] on icon at bounding box center [623, 455] width 13 height 13
click at [617, 450] on icon at bounding box center [623, 455] width 13 height 13
click at [622, 455] on icon at bounding box center [623, 455] width 13 height 13
click at [621, 456] on icon at bounding box center [623, 455] width 5 height 8
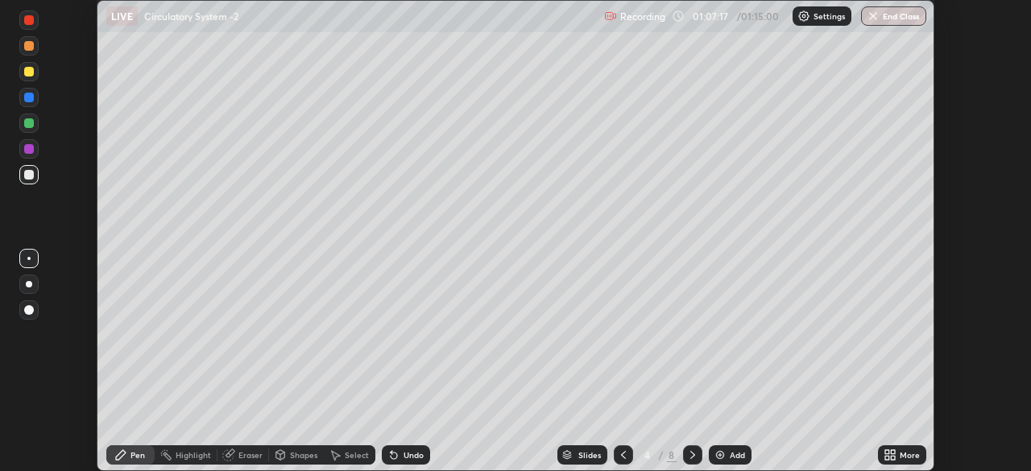
click at [622, 451] on icon at bounding box center [623, 455] width 13 height 13
click at [624, 454] on icon at bounding box center [623, 455] width 13 height 13
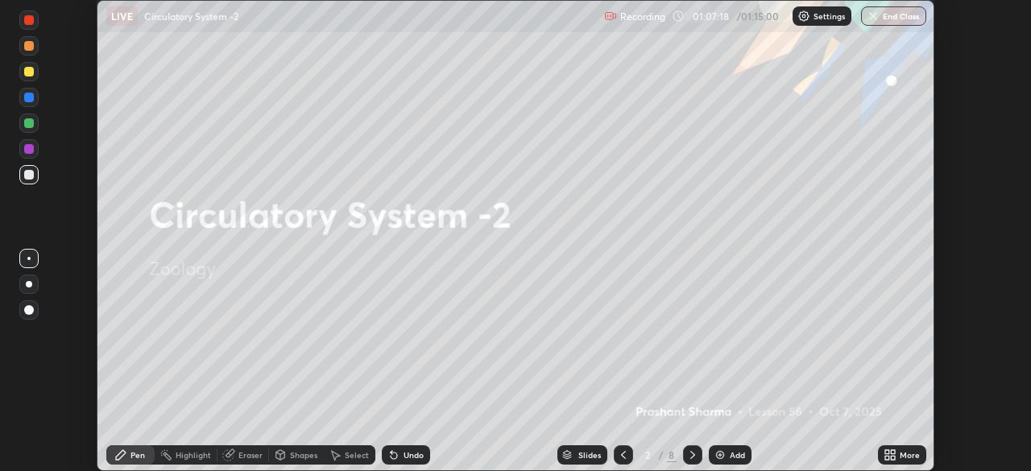
click at [690, 457] on icon at bounding box center [692, 455] width 5 height 8
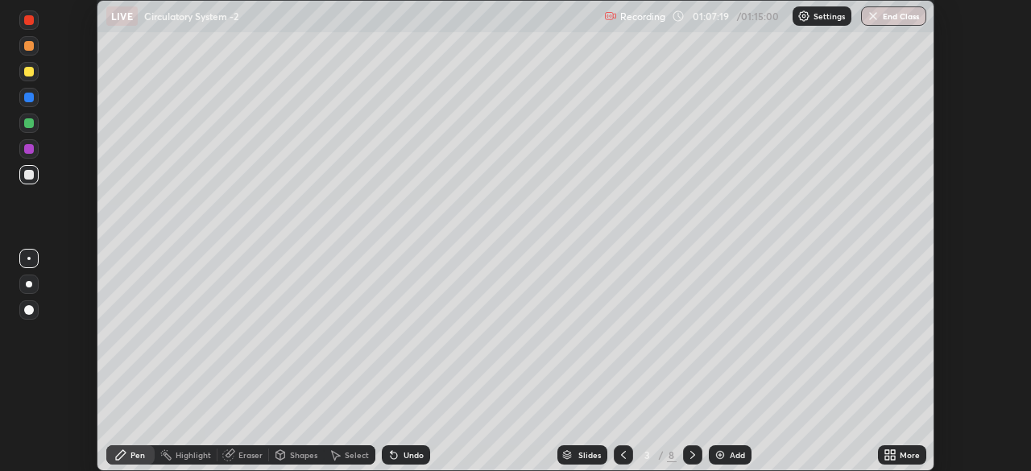
click at [692, 452] on icon at bounding box center [692, 455] width 13 height 13
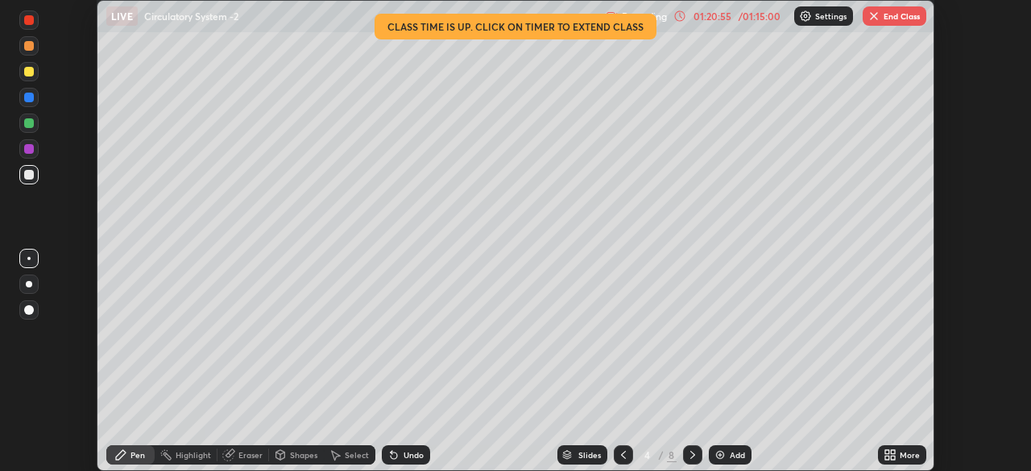
click at [892, 14] on button "End Class" at bounding box center [895, 15] width 64 height 19
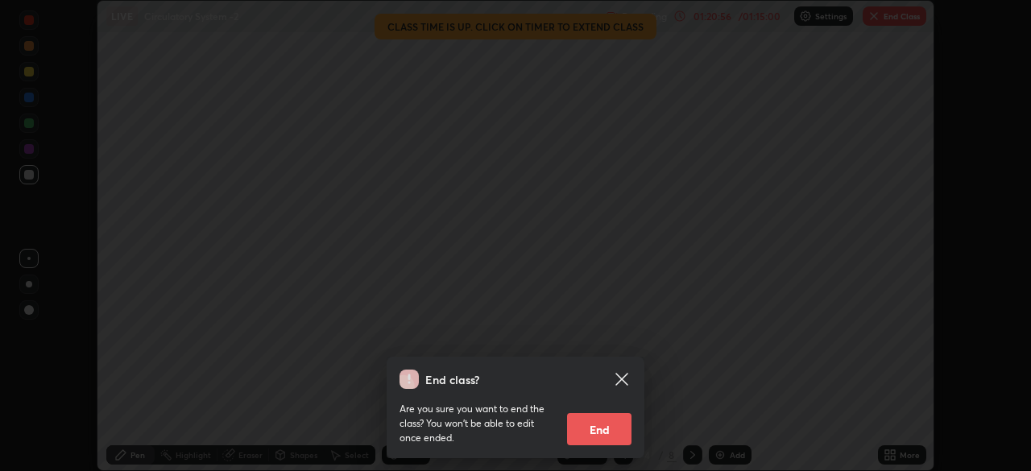
click at [616, 427] on button "End" at bounding box center [599, 429] width 64 height 32
